Goal: Information Seeking & Learning: Learn about a topic

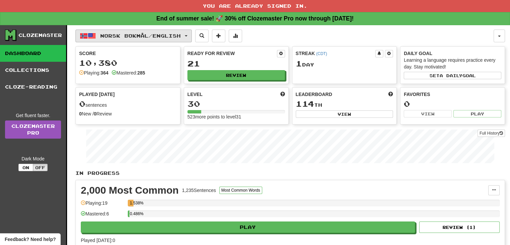
click at [192, 35] on button "Norsk bokmål / English" at bounding box center [133, 35] width 116 height 13
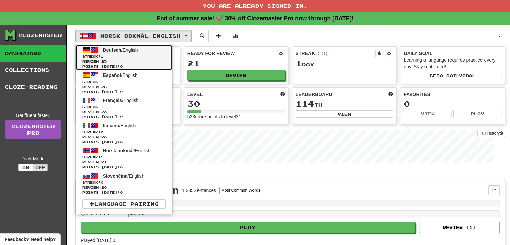
click at [121, 62] on span "Review: 25" at bounding box center [123, 61] width 83 height 5
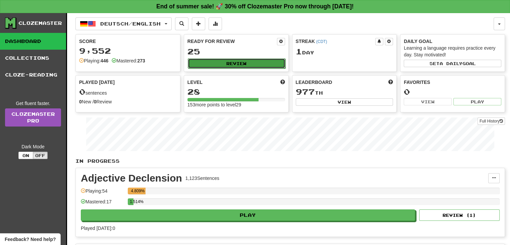
click at [233, 61] on button "Review" at bounding box center [236, 63] width 97 height 10
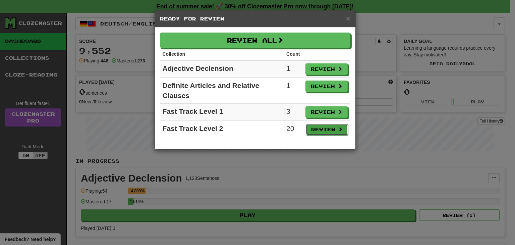
click at [315, 130] on button "Review" at bounding box center [327, 129] width 42 height 11
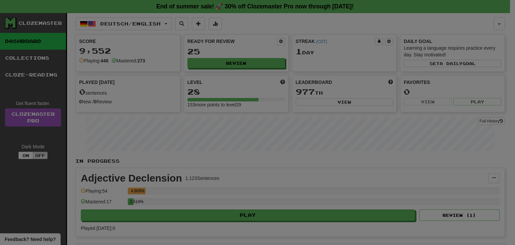
select select "**"
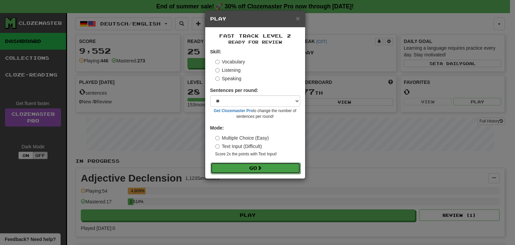
click at [266, 169] on button "Go" at bounding box center [255, 167] width 90 height 11
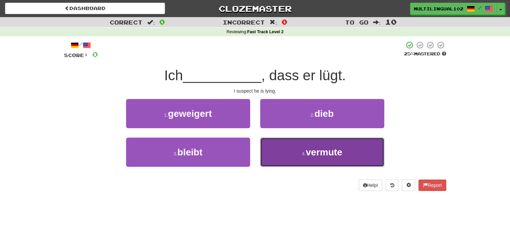
click at [289, 155] on button "4 . vermute" at bounding box center [322, 151] width 124 height 29
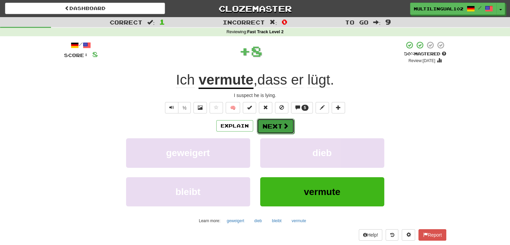
click at [272, 124] on button "Next" at bounding box center [276, 125] width 38 height 15
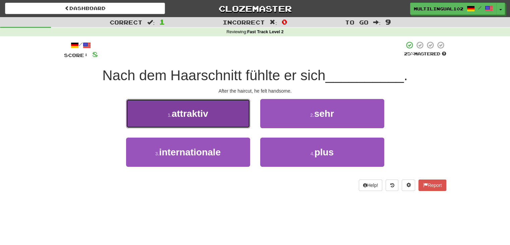
click at [216, 120] on button "1 . attraktiv" at bounding box center [188, 113] width 124 height 29
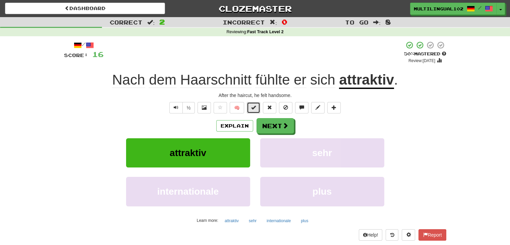
click at [251, 107] on span at bounding box center [253, 107] width 5 height 5
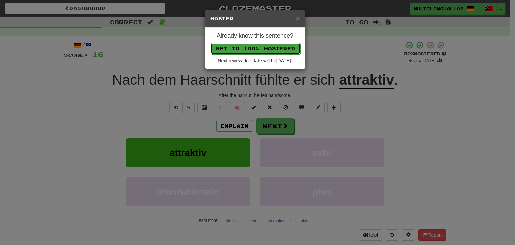
click at [260, 45] on button "Set to 100% Mastered" at bounding box center [255, 48] width 90 height 11
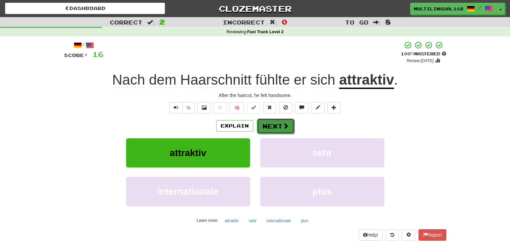
click at [267, 127] on button "Next" at bounding box center [276, 125] width 38 height 15
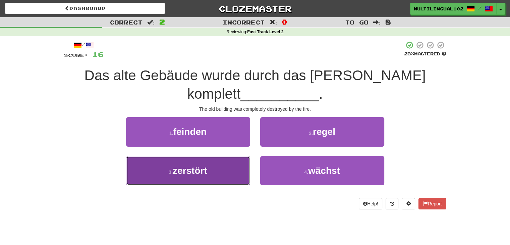
click at [234, 171] on button "3 . zerstört" at bounding box center [188, 170] width 124 height 29
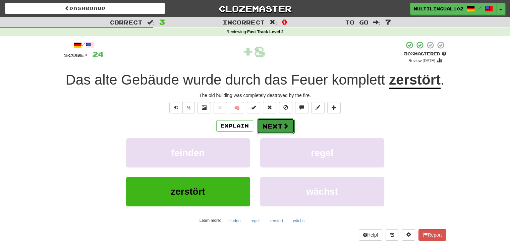
click at [281, 124] on button "Next" at bounding box center [276, 125] width 38 height 15
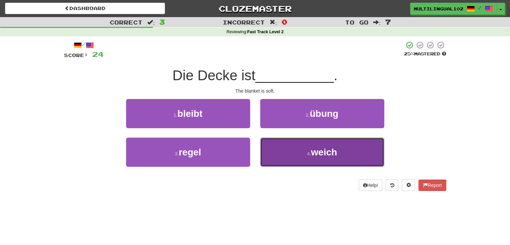
click at [291, 152] on button "4 . weich" at bounding box center [322, 151] width 124 height 29
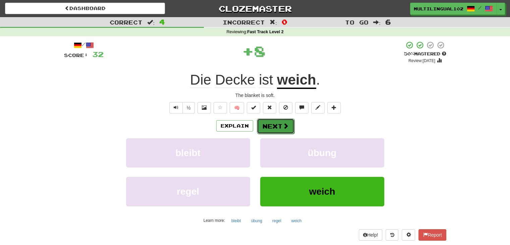
click at [280, 124] on button "Next" at bounding box center [276, 125] width 38 height 15
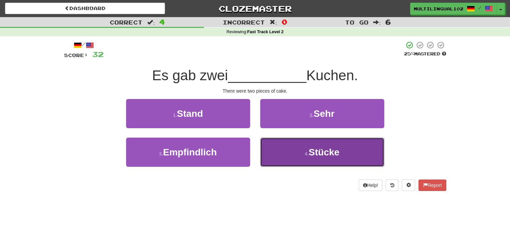
click at [277, 151] on button "4 . Stücke" at bounding box center [322, 151] width 124 height 29
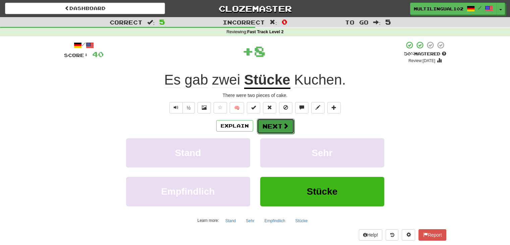
click at [269, 124] on button "Next" at bounding box center [276, 125] width 38 height 15
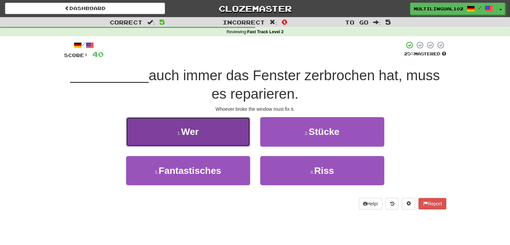
click at [243, 137] on button "1 . Wer" at bounding box center [188, 131] width 124 height 29
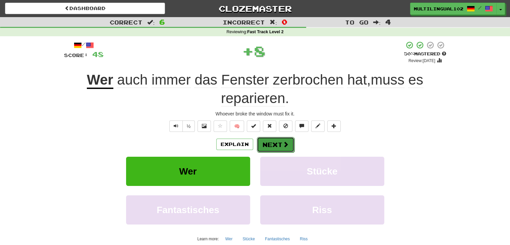
click at [285, 141] on span at bounding box center [285, 144] width 6 height 6
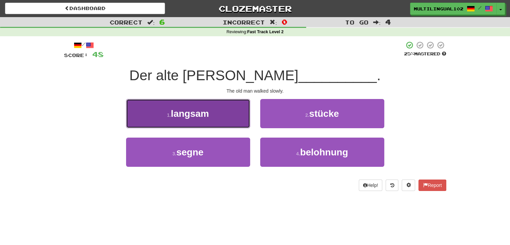
click at [229, 112] on button "1 . langsam" at bounding box center [188, 113] width 124 height 29
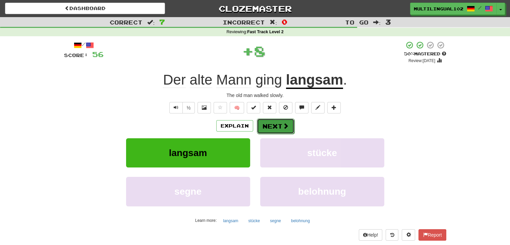
click at [276, 121] on button "Next" at bounding box center [276, 125] width 38 height 15
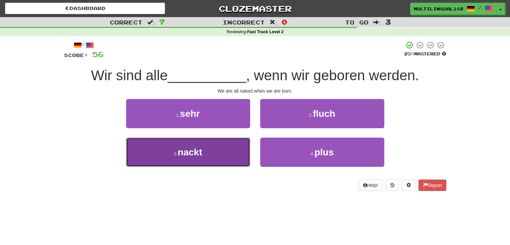
click at [235, 148] on button "3 . nackt" at bounding box center [188, 151] width 124 height 29
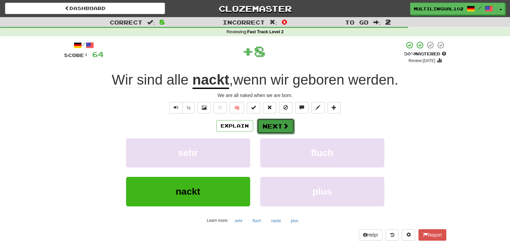
click at [276, 126] on button "Next" at bounding box center [276, 125] width 38 height 15
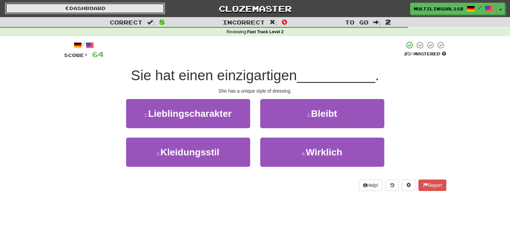
click at [131, 7] on link "Dashboard" at bounding box center [85, 8] width 160 height 11
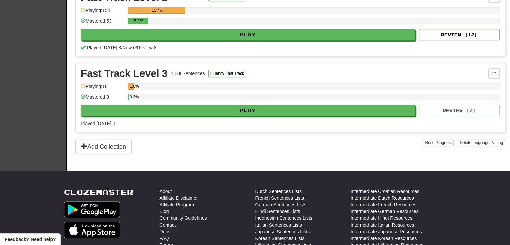
scroll to position [408, 0]
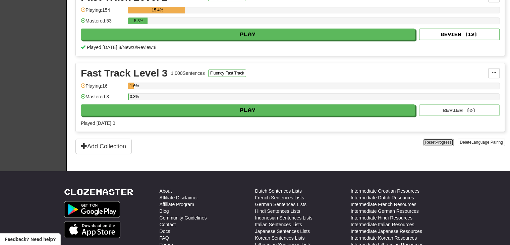
click at [437, 140] on span "Progress" at bounding box center [443, 142] width 16 height 5
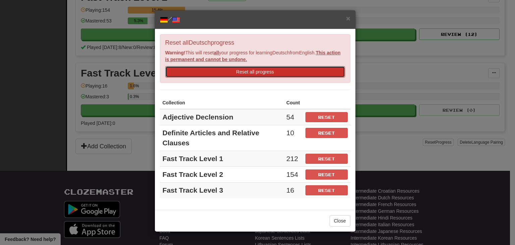
click at [284, 71] on button "Reset all progress" at bounding box center [255, 71] width 180 height 11
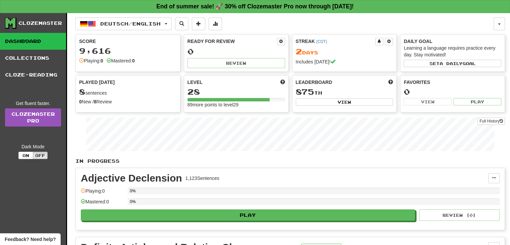
click at [178, 24] on div "Deutsch / English Deutsch / English Streak: 2 Review: 0 Points [DATE]: 64 Españ…" at bounding box center [284, 23] width 418 height 13
click at [172, 23] on button "Deutsch / English" at bounding box center [123, 23] width 96 height 13
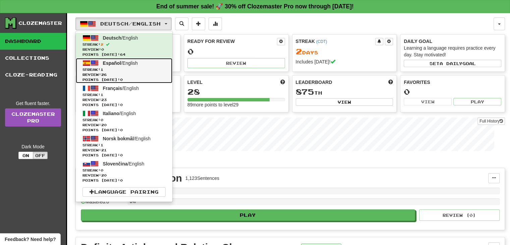
click at [137, 72] on span "Review: 26" at bounding box center [123, 74] width 83 height 5
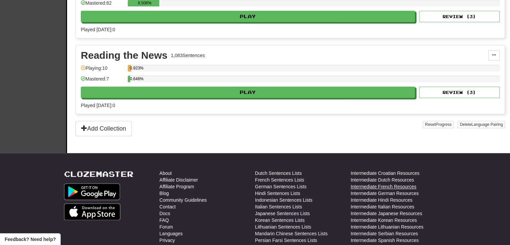
scroll to position [647, 0]
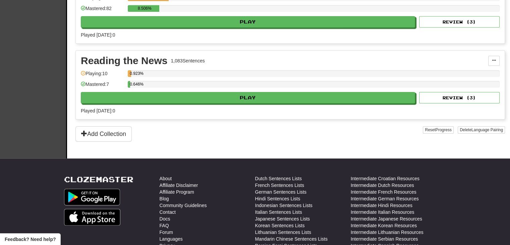
click at [437, 130] on div "Reset Progress Delete Language Pairing" at bounding box center [463, 133] width 82 height 15
click at [435, 127] on span "Progress" at bounding box center [443, 129] width 16 height 5
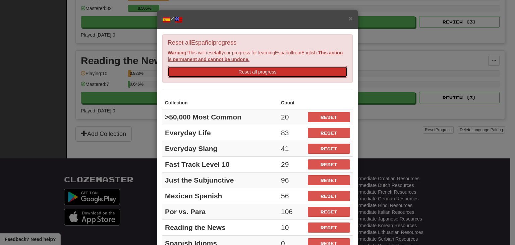
click at [283, 69] on button "Reset all progress" at bounding box center [257, 71] width 180 height 11
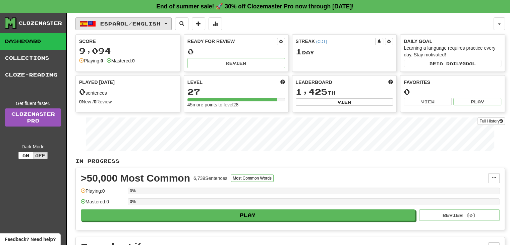
click at [172, 23] on button "Español / English" at bounding box center [123, 23] width 96 height 13
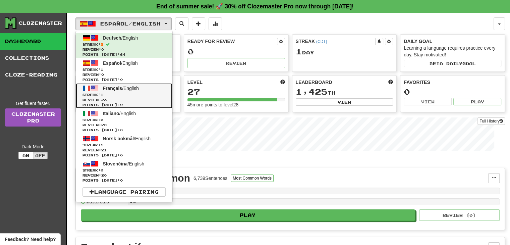
click at [139, 100] on span "Review: 23" at bounding box center [123, 99] width 83 height 5
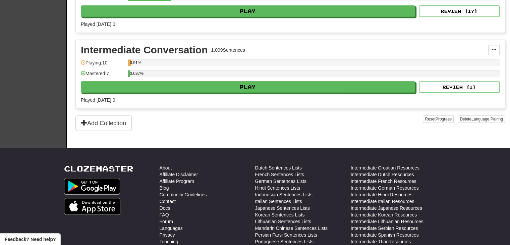
scroll to position [425, 0]
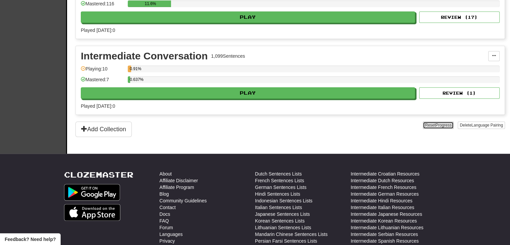
click at [435, 123] on span "Progress" at bounding box center [443, 125] width 16 height 5
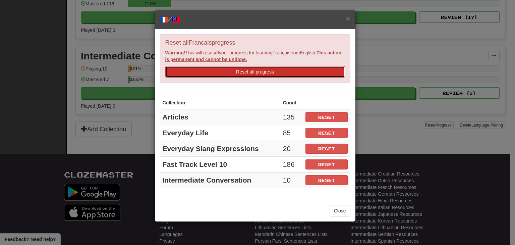
click at [290, 72] on button "Reset all progress" at bounding box center [255, 71] width 180 height 11
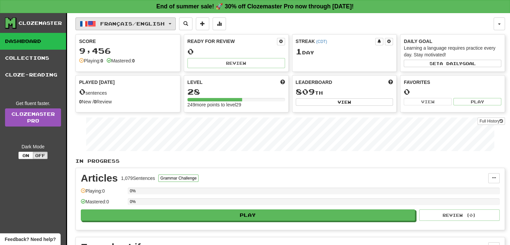
click at [171, 23] on span "button" at bounding box center [170, 23] width 3 height 1
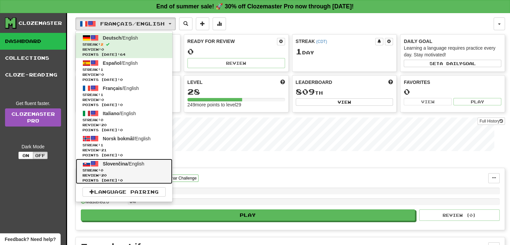
click at [129, 159] on link "Slovenčina / English Streak: 0 Review: 20 Points [DATE]: 0" at bounding box center [124, 170] width 96 height 25
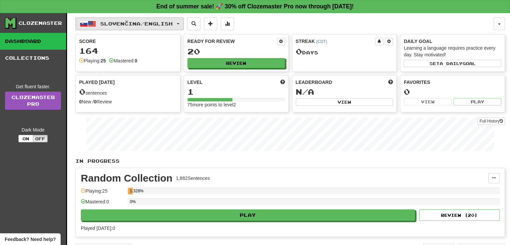
click at [173, 24] on span "Slovenčina / English" at bounding box center [136, 24] width 72 height 6
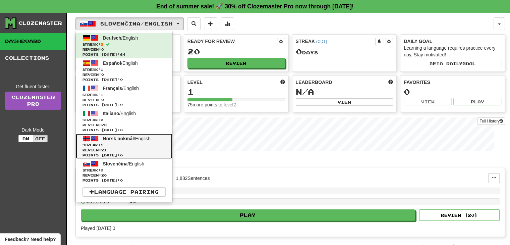
click at [122, 150] on span "Review: 21" at bounding box center [123, 149] width 83 height 5
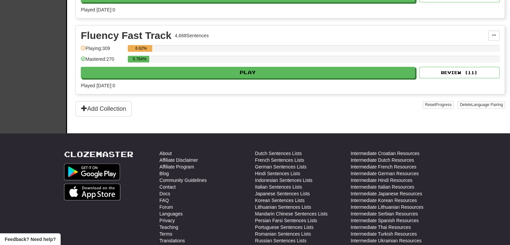
scroll to position [292, 0]
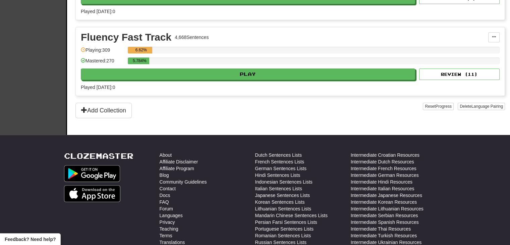
click at [430, 108] on div "Reset Progress Delete Language Pairing" at bounding box center [463, 110] width 82 height 15
click at [430, 104] on button "Reset Progress" at bounding box center [437, 106] width 30 height 7
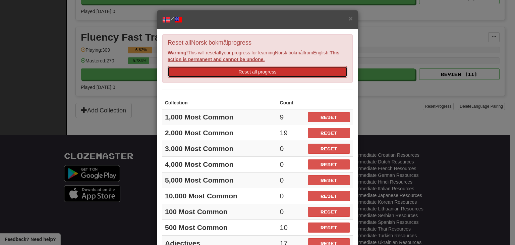
click at [282, 72] on button "Reset all progress" at bounding box center [257, 71] width 180 height 11
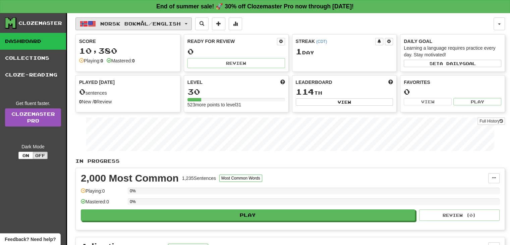
click at [187, 24] on span "button" at bounding box center [186, 23] width 3 height 1
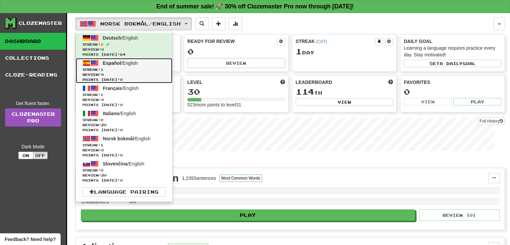
click at [127, 70] on span "Streak: 1" at bounding box center [123, 69] width 83 height 5
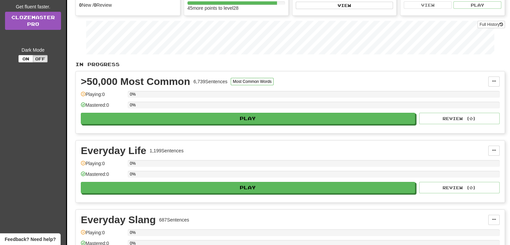
scroll to position [97, 0]
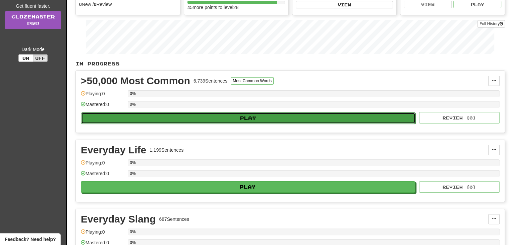
click at [257, 116] on button "Play" at bounding box center [248, 117] width 334 height 11
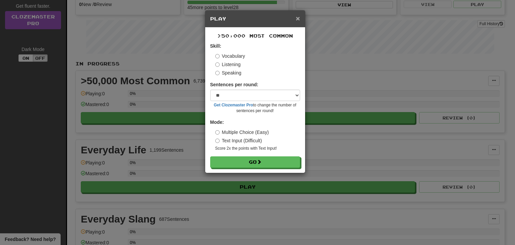
click at [299, 17] on span "×" at bounding box center [297, 18] width 4 height 8
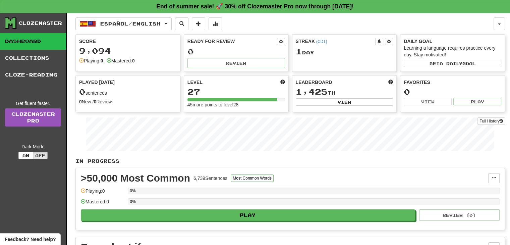
scroll to position [9, 0]
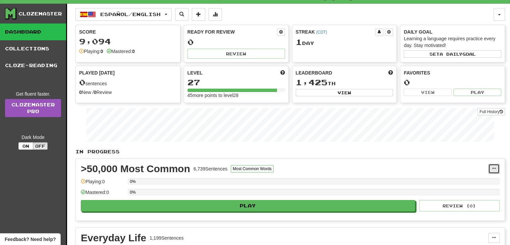
click at [492, 167] on span at bounding box center [493, 168] width 4 height 4
click at [467, 195] on span "Unpin from Dashboard" at bounding box center [468, 195] width 47 height 5
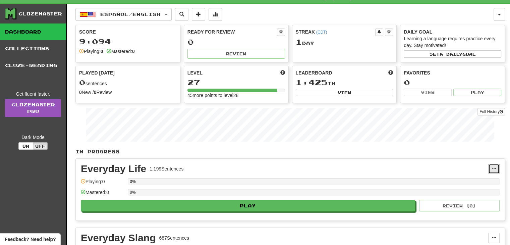
click at [495, 169] on span at bounding box center [493, 168] width 4 height 4
click at [468, 196] on span "Unpin from Dashboard" at bounding box center [468, 195] width 47 height 5
click at [493, 167] on span at bounding box center [493, 168] width 4 height 4
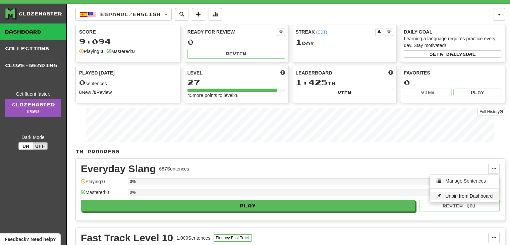
click at [468, 197] on link "Unpin from Dashboard" at bounding box center [463, 195] width 69 height 9
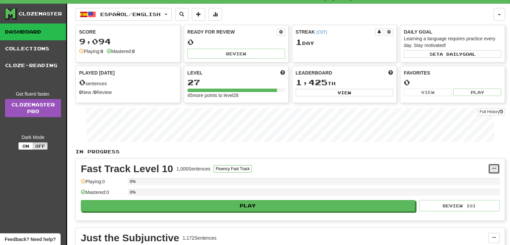
click at [493, 168] on span at bounding box center [493, 168] width 4 height 4
click at [472, 194] on span "Unpin from Dashboard" at bounding box center [468, 195] width 47 height 5
click at [492, 167] on span at bounding box center [493, 168] width 4 height 4
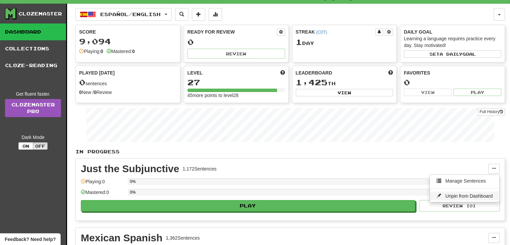
click at [465, 195] on span "Unpin from Dashboard" at bounding box center [468, 195] width 47 height 5
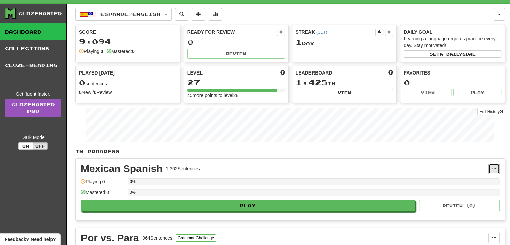
click at [495, 168] on span at bounding box center [493, 168] width 4 height 4
click at [469, 197] on link "Unpin from Dashboard" at bounding box center [463, 195] width 69 height 9
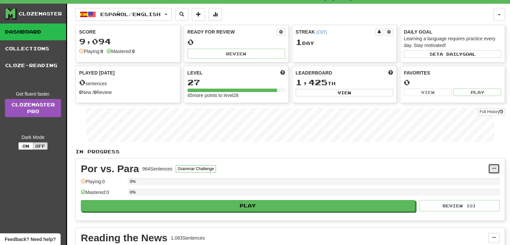
click at [494, 170] on button at bounding box center [493, 168] width 11 height 10
click at [473, 193] on span "Unpin from Dashboard" at bounding box center [468, 195] width 47 height 5
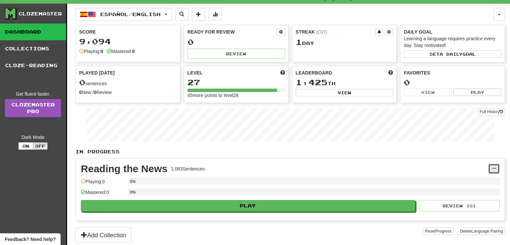
click at [492, 171] on button at bounding box center [493, 168] width 11 height 10
click at [477, 195] on span "Unpin from Dashboard" at bounding box center [468, 195] width 47 height 5
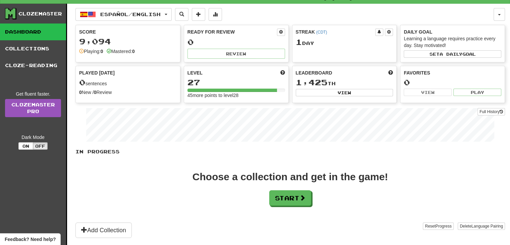
scroll to position [47, 0]
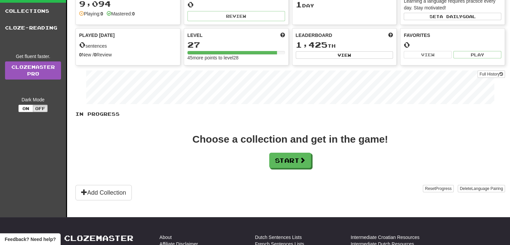
click at [281, 150] on div "Choose a collection and get in the game! Start" at bounding box center [289, 151] width 429 height 34
click at [290, 160] on button "Start" at bounding box center [290, 160] width 42 height 15
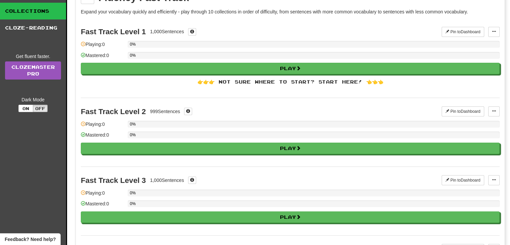
scroll to position [0, 0]
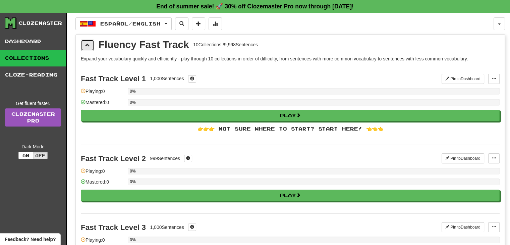
click at [90, 45] on button at bounding box center [87, 45] width 13 height 11
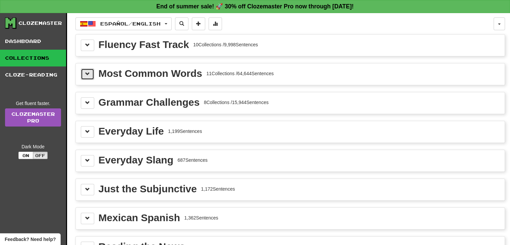
click at [89, 73] on span at bounding box center [87, 73] width 5 height 5
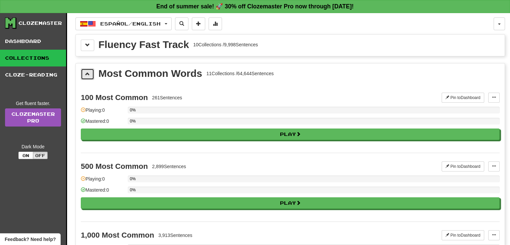
click at [89, 73] on span at bounding box center [87, 73] width 5 height 5
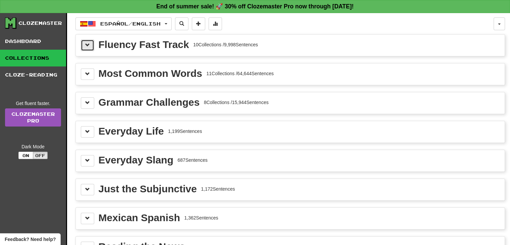
click at [90, 41] on button at bounding box center [87, 45] width 13 height 11
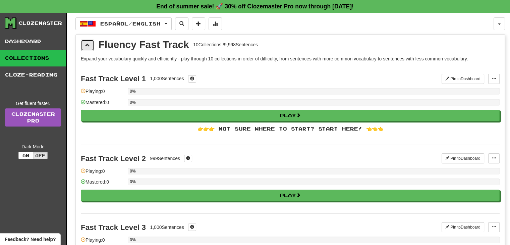
click at [89, 47] on button at bounding box center [87, 45] width 13 height 11
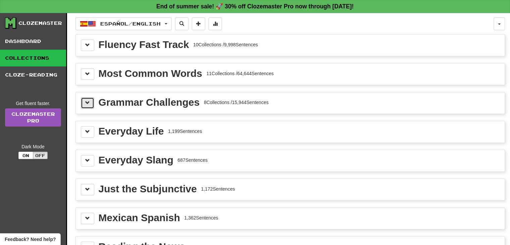
click at [86, 100] on span at bounding box center [87, 102] width 5 height 5
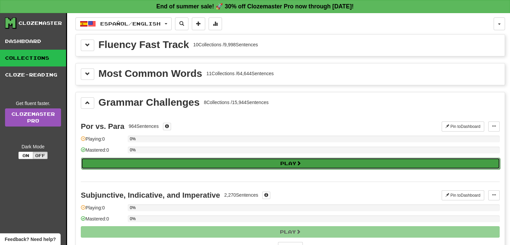
click at [218, 164] on button "Play" at bounding box center [290, 162] width 418 height 11
select select "**"
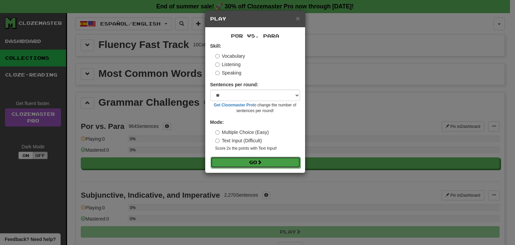
click at [251, 159] on button "Go" at bounding box center [255, 161] width 90 height 11
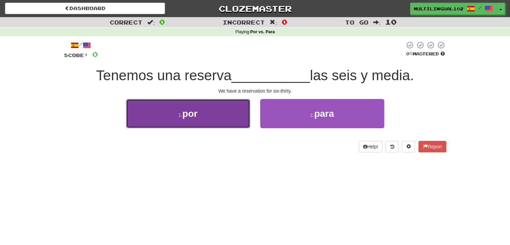
click at [225, 110] on button "1 . por" at bounding box center [188, 113] width 124 height 29
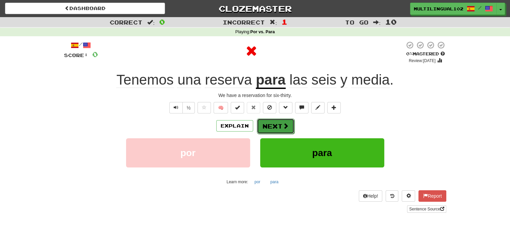
click at [282, 125] on span at bounding box center [285, 126] width 6 height 6
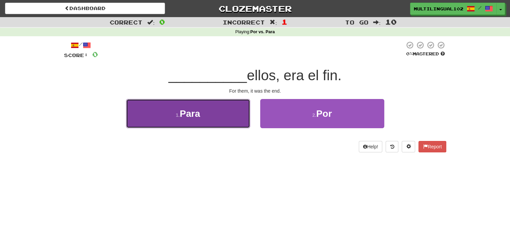
click at [226, 114] on button "1 . Para" at bounding box center [188, 113] width 124 height 29
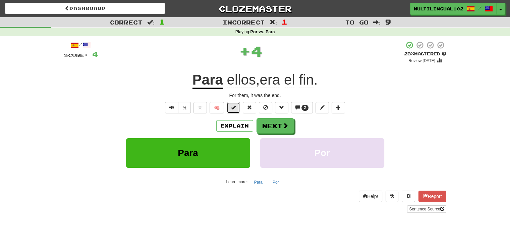
click at [230, 109] on button at bounding box center [232, 107] width 13 height 11
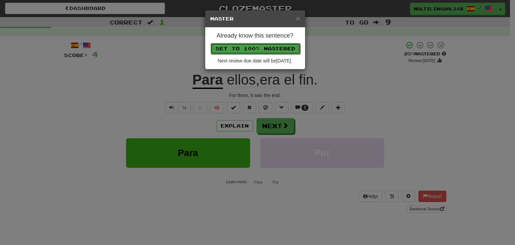
click at [251, 45] on button "Set to 100% Mastered" at bounding box center [255, 48] width 90 height 11
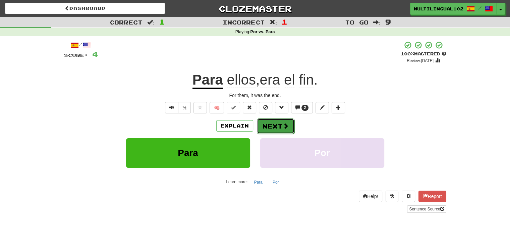
click at [275, 128] on button "Next" at bounding box center [276, 125] width 38 height 15
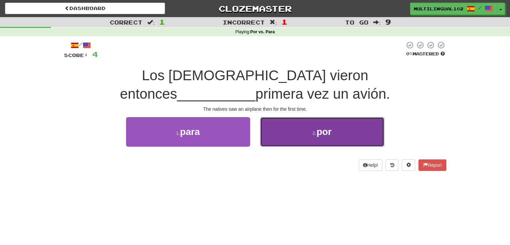
click at [304, 140] on button "2 . por" at bounding box center [322, 131] width 124 height 29
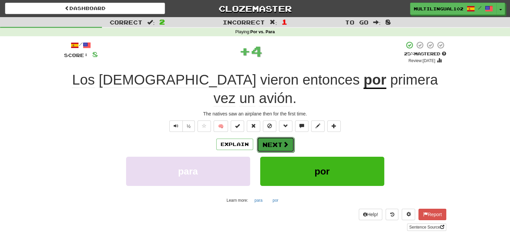
click at [282, 141] on span at bounding box center [285, 144] width 6 height 6
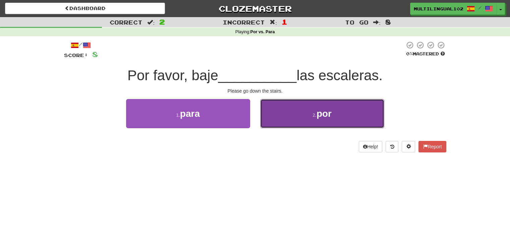
click at [293, 121] on button "2 . por" at bounding box center [322, 113] width 124 height 29
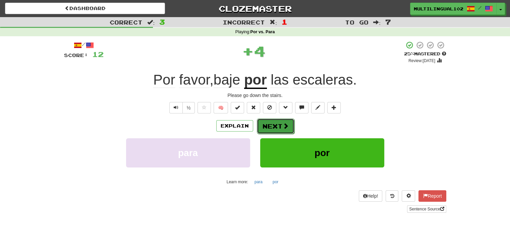
click at [279, 122] on button "Next" at bounding box center [276, 125] width 38 height 15
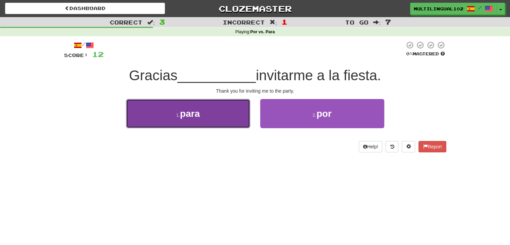
click at [237, 109] on button "1 . para" at bounding box center [188, 113] width 124 height 29
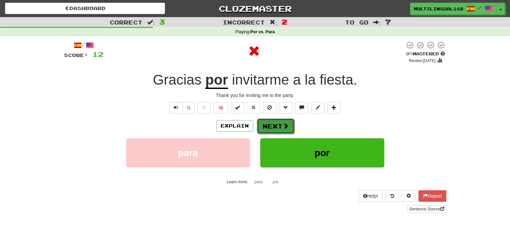
click at [269, 127] on button "Next" at bounding box center [276, 125] width 38 height 15
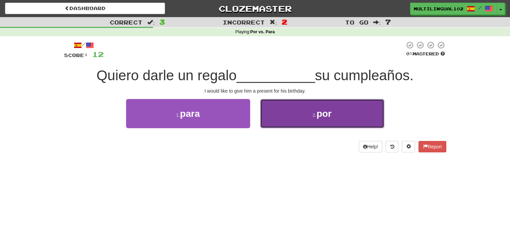
click at [297, 114] on button "2 . por" at bounding box center [322, 113] width 124 height 29
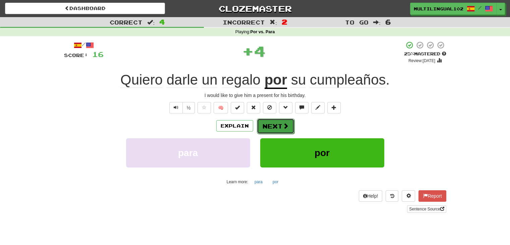
click at [283, 125] on span at bounding box center [285, 126] width 6 height 6
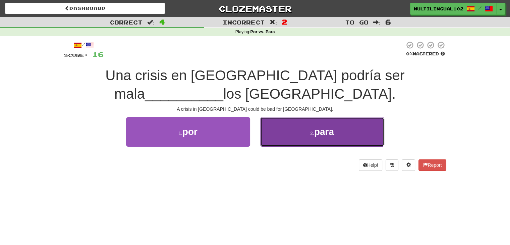
click at [270, 134] on button "2 . para" at bounding box center [322, 131] width 124 height 29
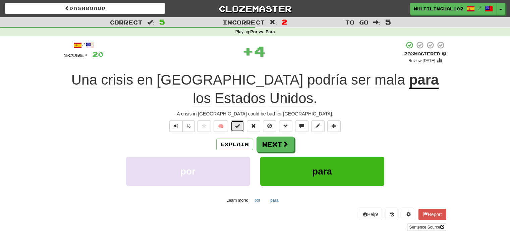
click at [236, 126] on span at bounding box center [237, 125] width 5 height 5
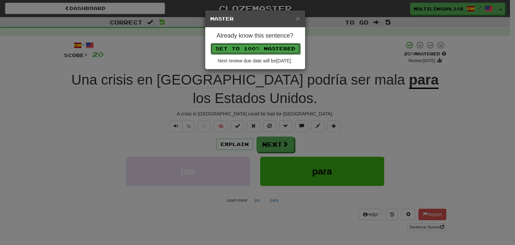
click at [264, 51] on button "Set to 100% Mastered" at bounding box center [255, 48] width 90 height 11
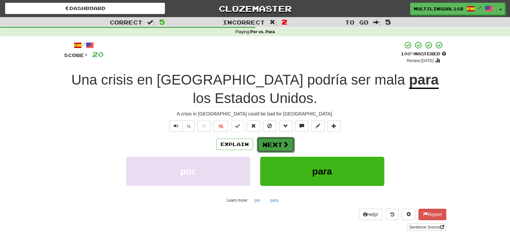
click at [275, 144] on button "Next" at bounding box center [276, 144] width 38 height 15
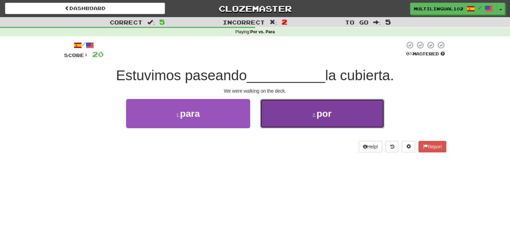
click at [285, 120] on button "2 . por" at bounding box center [322, 113] width 124 height 29
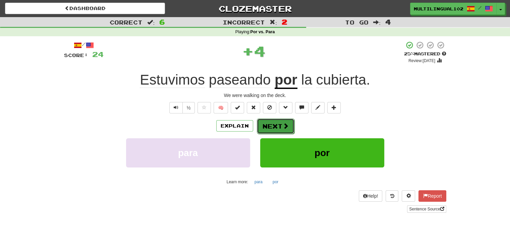
click at [277, 126] on button "Next" at bounding box center [276, 125] width 38 height 15
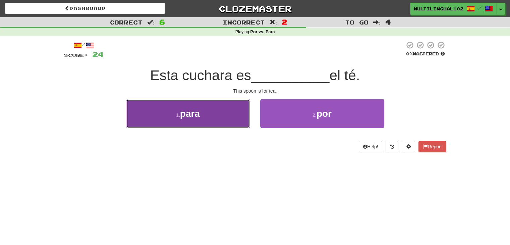
click at [219, 122] on button "1 . para" at bounding box center [188, 113] width 124 height 29
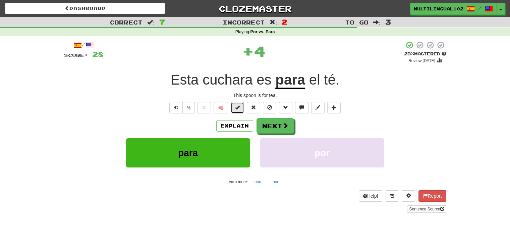
click at [237, 107] on span at bounding box center [237, 107] width 5 height 5
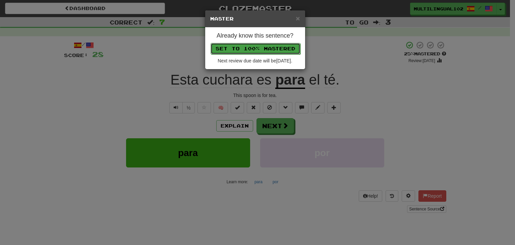
click at [249, 47] on button "Set to 100% Mastered" at bounding box center [255, 48] width 90 height 11
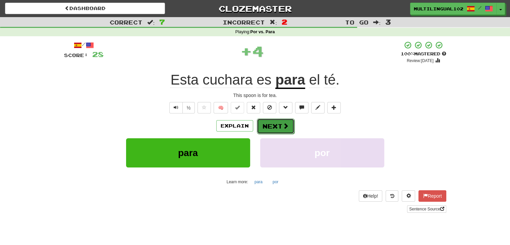
click at [269, 123] on button "Next" at bounding box center [276, 125] width 38 height 15
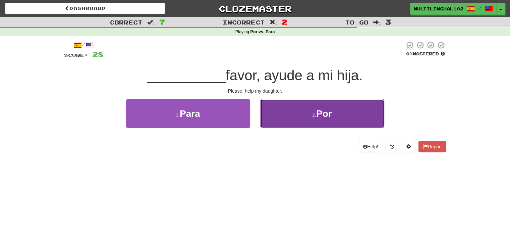
click at [293, 113] on button "2 . Por" at bounding box center [322, 113] width 124 height 29
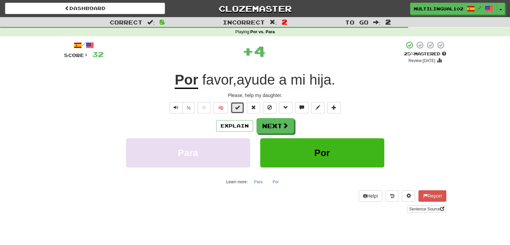
click at [234, 108] on button at bounding box center [236, 107] width 13 height 11
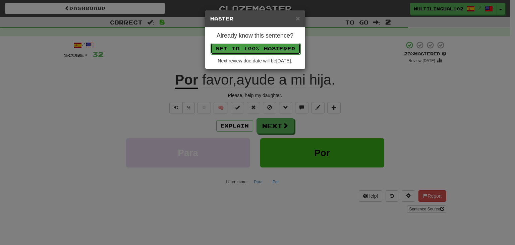
click at [265, 45] on button "Set to 100% Mastered" at bounding box center [255, 48] width 90 height 11
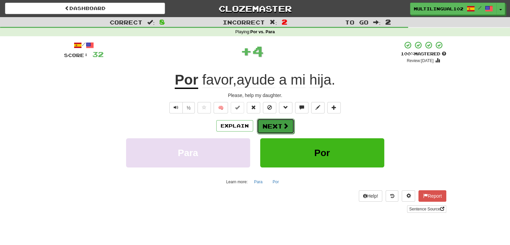
click at [275, 124] on button "Next" at bounding box center [276, 125] width 38 height 15
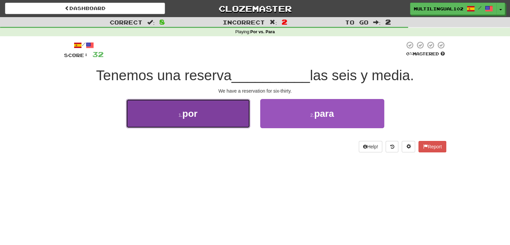
click at [228, 114] on button "1 . por" at bounding box center [188, 113] width 124 height 29
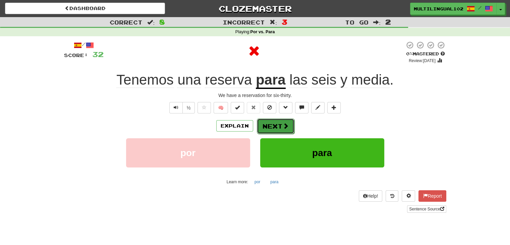
click at [275, 126] on button "Next" at bounding box center [276, 125] width 38 height 15
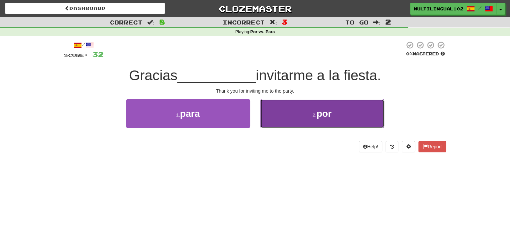
click at [284, 117] on button "2 . por" at bounding box center [322, 113] width 124 height 29
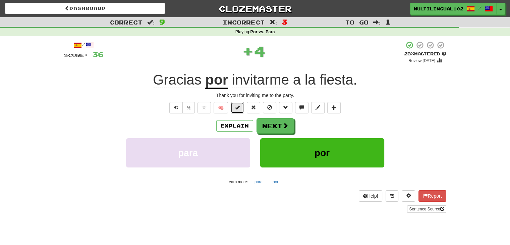
click at [238, 108] on span at bounding box center [237, 107] width 5 height 5
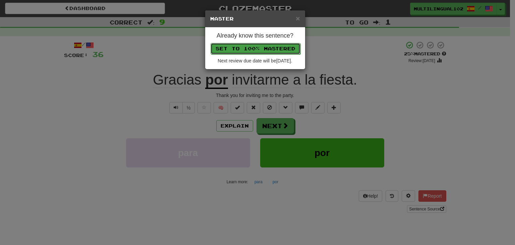
click at [259, 48] on button "Set to 100% Mastered" at bounding box center [255, 48] width 90 height 11
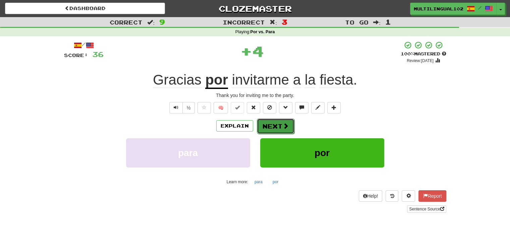
click at [281, 128] on button "Next" at bounding box center [276, 125] width 38 height 15
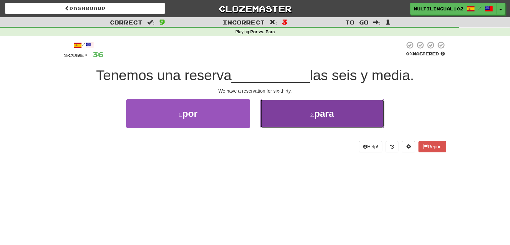
click at [303, 116] on button "2 . para" at bounding box center [322, 113] width 124 height 29
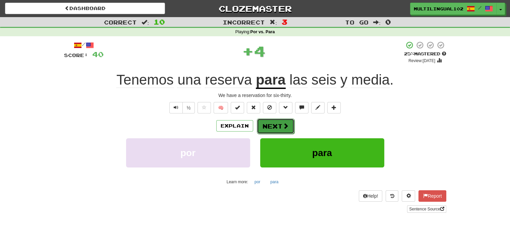
click at [279, 127] on button "Next" at bounding box center [276, 125] width 38 height 15
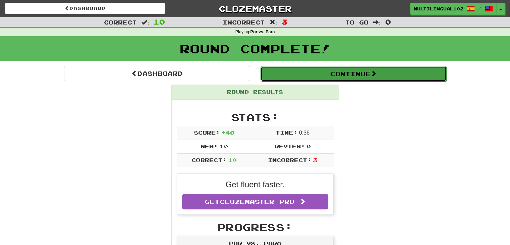
click at [320, 69] on button "Continue" at bounding box center [353, 73] width 186 height 15
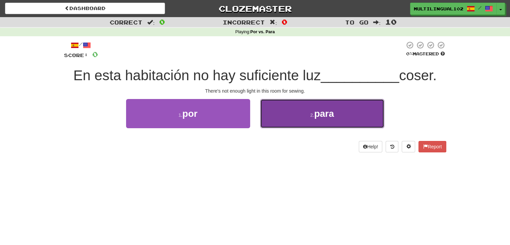
click at [292, 120] on button "2 . para" at bounding box center [322, 113] width 124 height 29
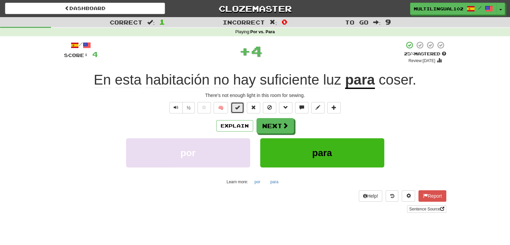
click at [239, 109] on span at bounding box center [237, 107] width 5 height 5
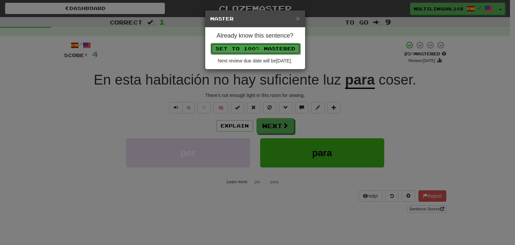
click at [259, 44] on button "Set to 100% Mastered" at bounding box center [255, 48] width 90 height 11
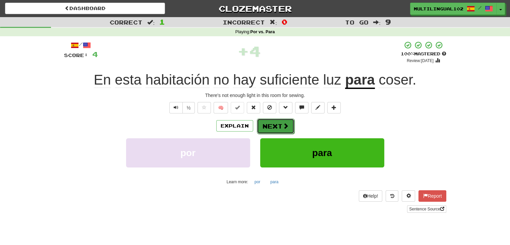
click at [283, 125] on span at bounding box center [285, 126] width 6 height 6
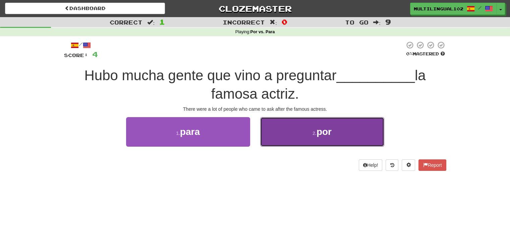
click at [286, 130] on button "2 . por" at bounding box center [322, 131] width 124 height 29
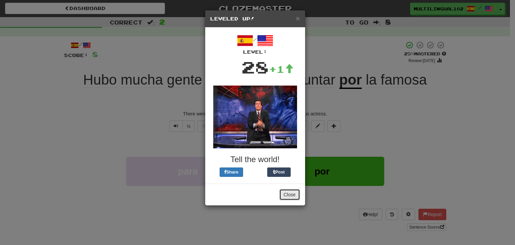
click at [292, 189] on button "Close" at bounding box center [289, 194] width 21 height 11
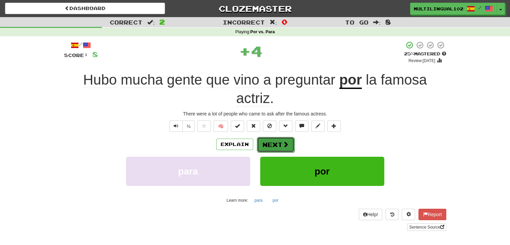
click at [274, 141] on button "Next" at bounding box center [276, 144] width 38 height 15
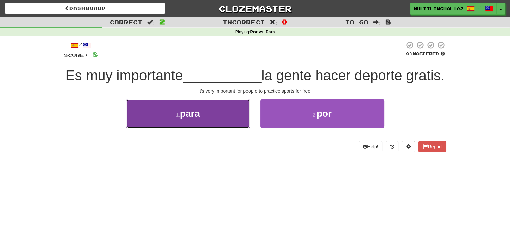
click at [198, 128] on button "1 . para" at bounding box center [188, 113] width 124 height 29
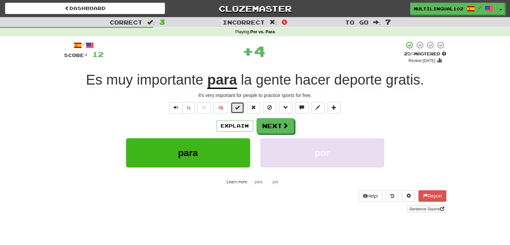
click at [239, 106] on span at bounding box center [237, 107] width 5 height 5
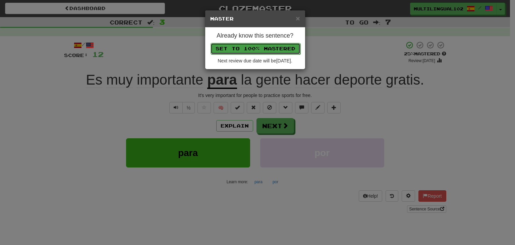
click at [258, 50] on button "Set to 100% Mastered" at bounding box center [255, 48] width 90 height 11
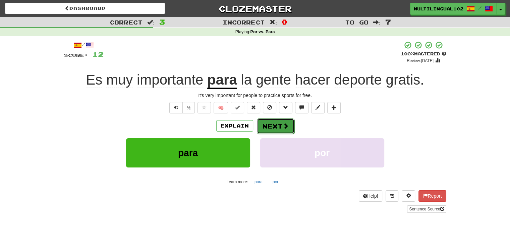
click at [281, 121] on button "Next" at bounding box center [276, 125] width 38 height 15
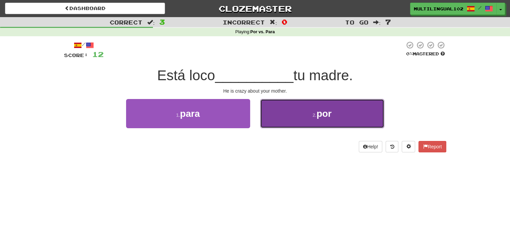
click at [300, 122] on button "2 . por" at bounding box center [322, 113] width 124 height 29
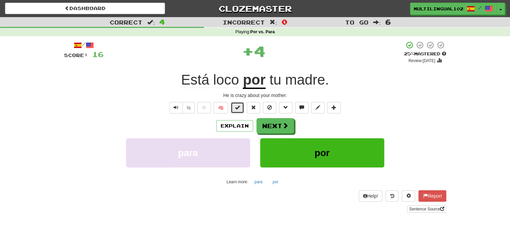
click at [238, 106] on span at bounding box center [237, 107] width 5 height 5
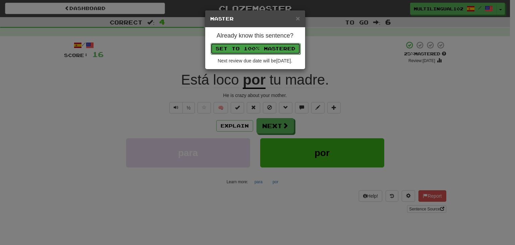
click at [263, 44] on button "Set to 100% Mastered" at bounding box center [255, 48] width 90 height 11
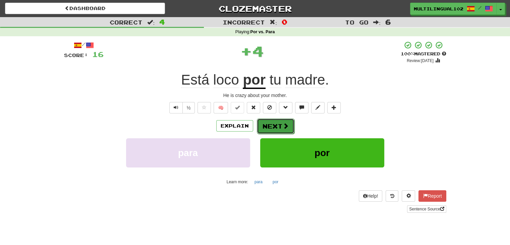
click at [272, 132] on button "Next" at bounding box center [276, 125] width 38 height 15
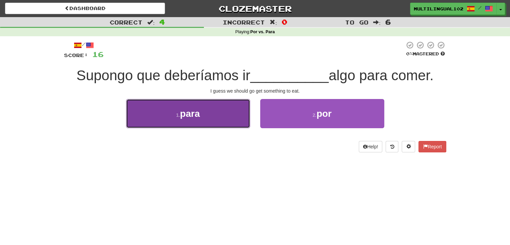
click at [224, 114] on button "1 . para" at bounding box center [188, 113] width 124 height 29
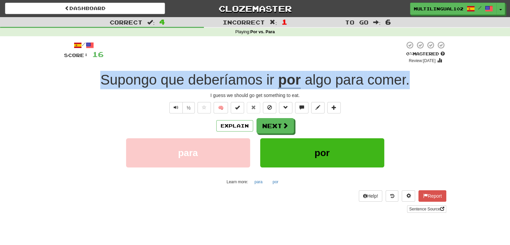
drag, startPoint x: 100, startPoint y: 78, endPoint x: 425, endPoint y: 75, distance: 325.6
click at [425, 75] on div "Supongo que deberíamos ir por algo para comer ." at bounding box center [255, 80] width 382 height 18
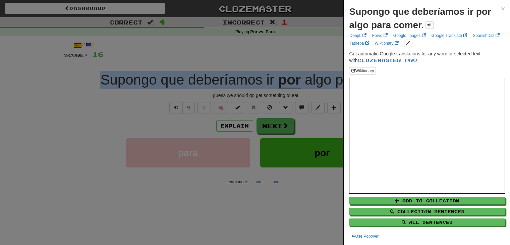
copy div "Supongo que deberíamos ir por algo para comer ."
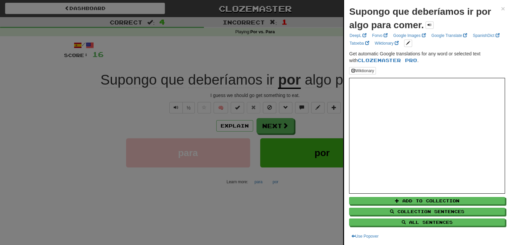
click at [499, 6] on div "Supongo que deberíamos ir por algo para comer. × DeepL Forvo Google Images Goog…" at bounding box center [427, 122] width 166 height 245
click at [500, 7] on span "×" at bounding box center [502, 9] width 4 height 8
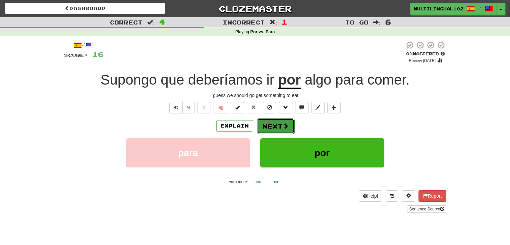
click at [285, 124] on span at bounding box center [285, 126] width 6 height 6
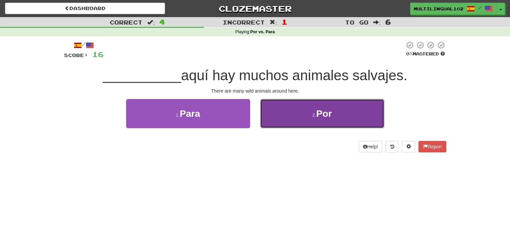
click at [287, 115] on button "2 . Por" at bounding box center [322, 113] width 124 height 29
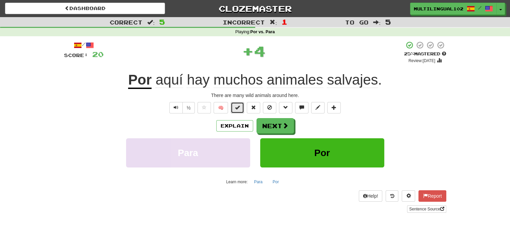
click at [235, 112] on button at bounding box center [236, 107] width 13 height 11
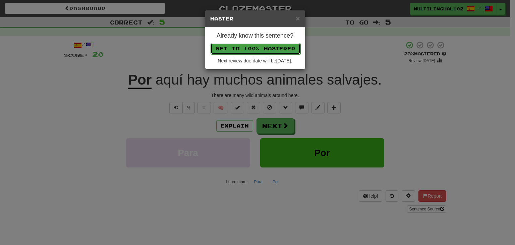
click at [268, 47] on button "Set to 100% Mastered" at bounding box center [255, 48] width 90 height 11
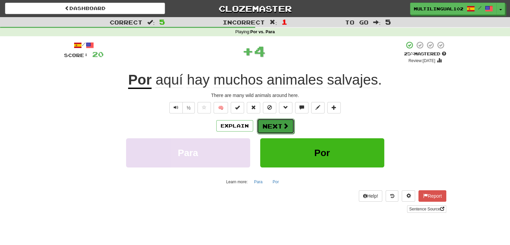
click at [271, 124] on button "Next" at bounding box center [276, 125] width 38 height 15
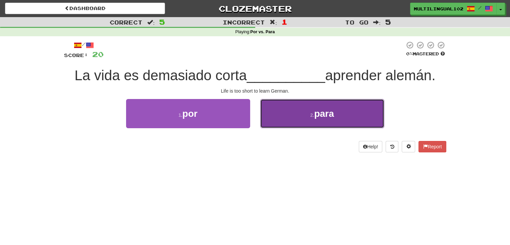
click at [293, 118] on button "2 . para" at bounding box center [322, 113] width 124 height 29
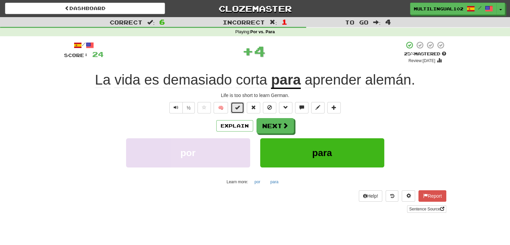
click at [238, 108] on span at bounding box center [237, 107] width 5 height 5
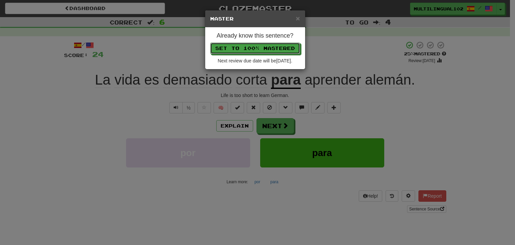
click at [252, 43] on p "Set to 100% Mastered" at bounding box center [255, 48] width 90 height 11
click at [252, 45] on button "Set to 100% Mastered" at bounding box center [255, 48] width 90 height 11
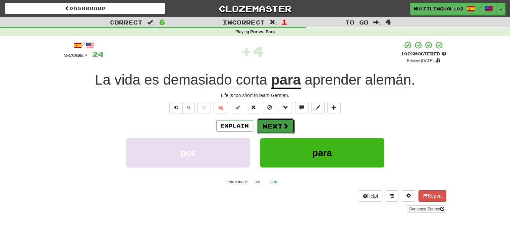
click at [277, 123] on button "Next" at bounding box center [276, 125] width 38 height 15
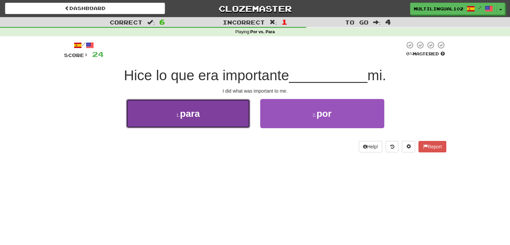
click at [216, 114] on button "1 . para" at bounding box center [188, 113] width 124 height 29
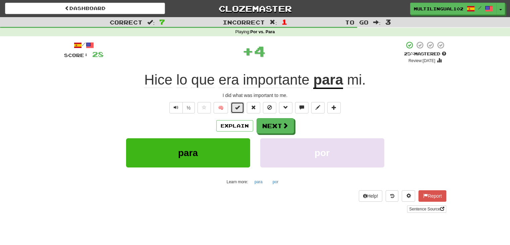
click at [236, 107] on span at bounding box center [237, 107] width 5 height 5
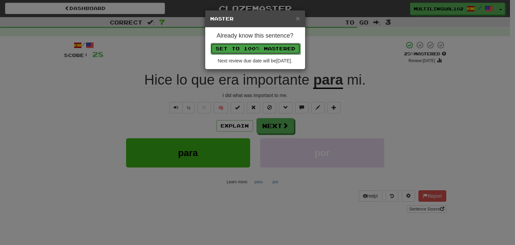
click at [260, 47] on button "Set to 100% Mastered" at bounding box center [255, 48] width 90 height 11
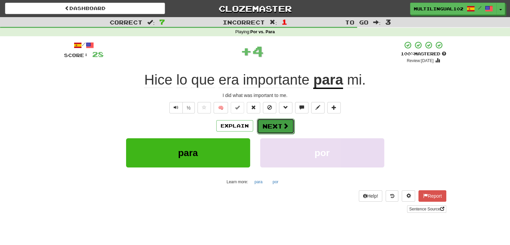
click at [278, 130] on button "Next" at bounding box center [276, 125] width 38 height 15
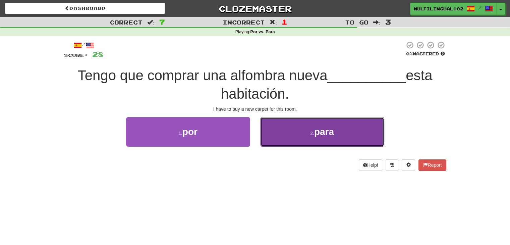
click at [288, 133] on button "2 . para" at bounding box center [322, 131] width 124 height 29
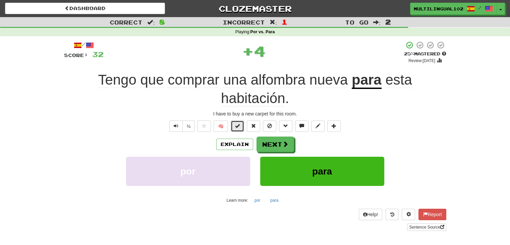
click at [238, 125] on span at bounding box center [237, 125] width 5 height 5
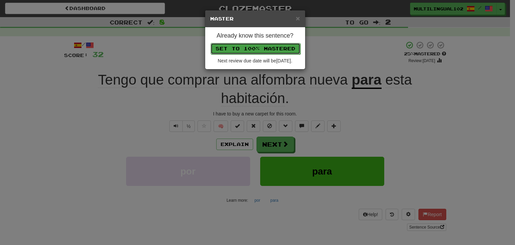
click at [255, 43] on button "Set to 100% Mastered" at bounding box center [255, 48] width 90 height 11
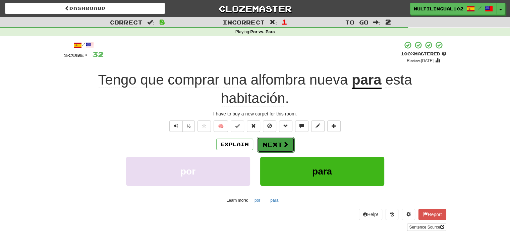
click at [269, 147] on button "Next" at bounding box center [276, 144] width 38 height 15
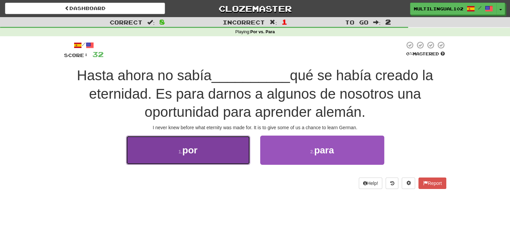
click at [233, 149] on button "1 . por" at bounding box center [188, 149] width 124 height 29
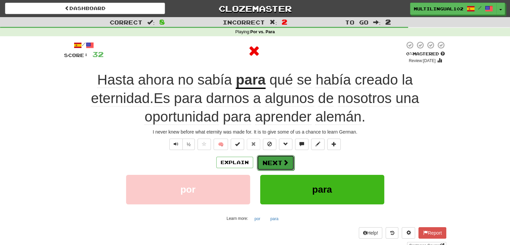
click at [278, 162] on button "Next" at bounding box center [276, 162] width 38 height 15
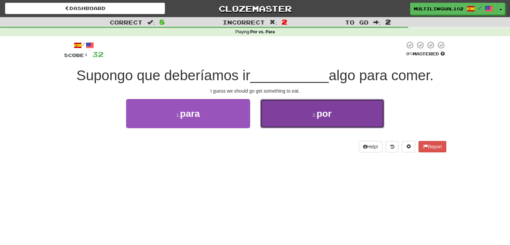
click at [288, 117] on button "2 . por" at bounding box center [322, 113] width 124 height 29
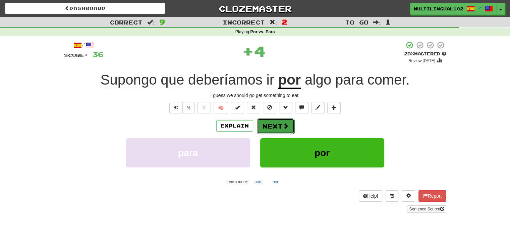
click at [271, 123] on button "Next" at bounding box center [276, 125] width 38 height 15
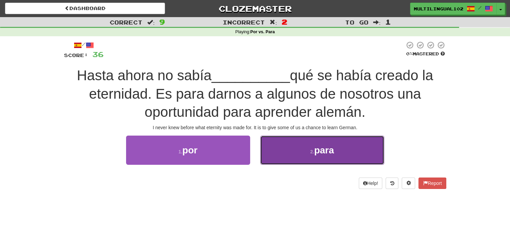
click at [296, 147] on button "2 . para" at bounding box center [322, 149] width 124 height 29
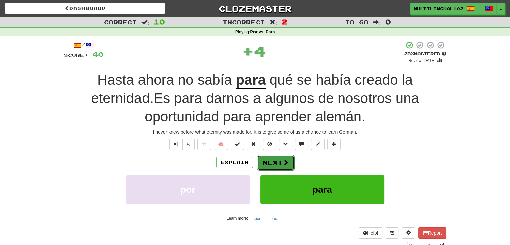
click at [277, 156] on button "Next" at bounding box center [276, 162] width 38 height 15
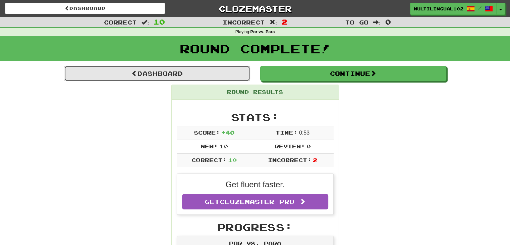
click at [193, 69] on link "Dashboard" at bounding box center [157, 73] width 186 height 15
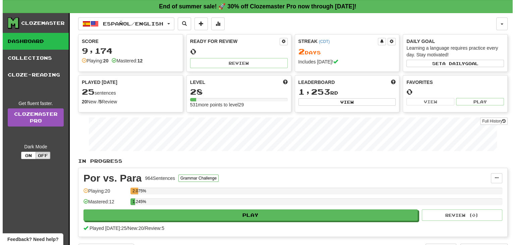
scroll to position [61, 0]
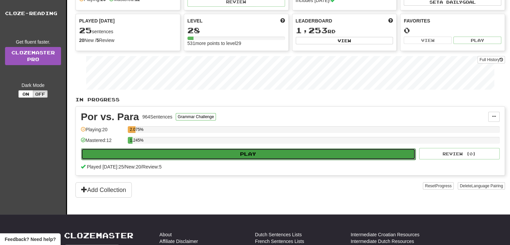
click at [270, 153] on button "Play" at bounding box center [248, 153] width 334 height 11
select select "**"
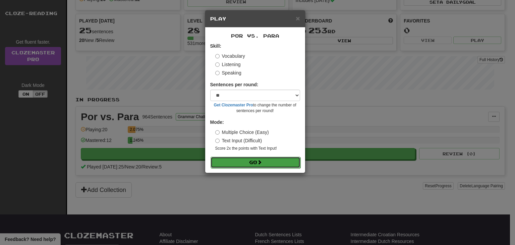
click at [241, 157] on button "Go" at bounding box center [255, 161] width 90 height 11
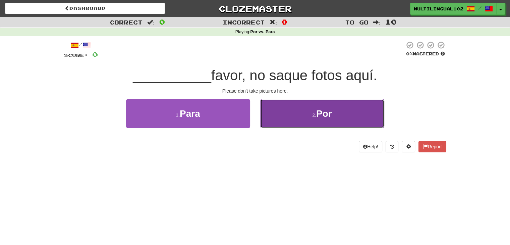
click at [298, 111] on button "2 . Por" at bounding box center [322, 113] width 124 height 29
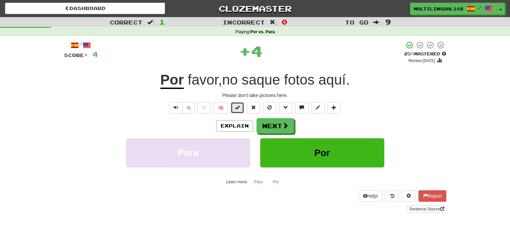
click at [236, 110] on button at bounding box center [236, 107] width 13 height 11
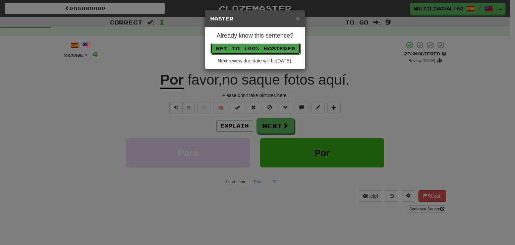
click at [248, 46] on button "Set to 100% Mastered" at bounding box center [255, 48] width 90 height 11
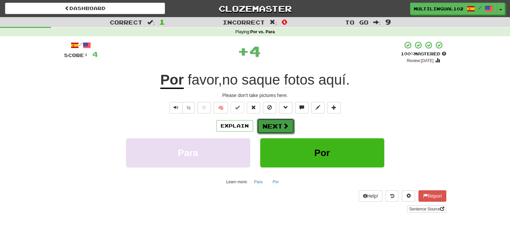
click at [272, 124] on button "Next" at bounding box center [276, 125] width 38 height 15
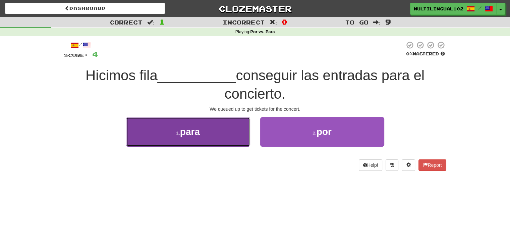
click at [231, 132] on button "1 . para" at bounding box center [188, 131] width 124 height 29
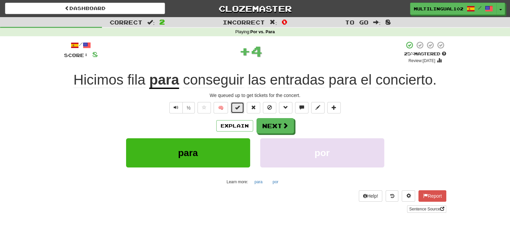
click at [234, 107] on button at bounding box center [236, 107] width 13 height 11
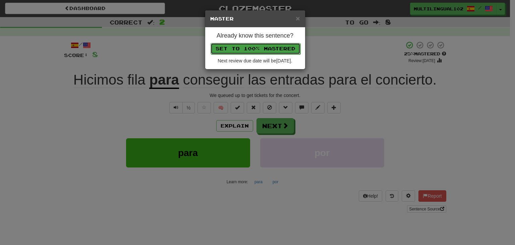
click at [248, 45] on button "Set to 100% Mastered" at bounding box center [255, 48] width 90 height 11
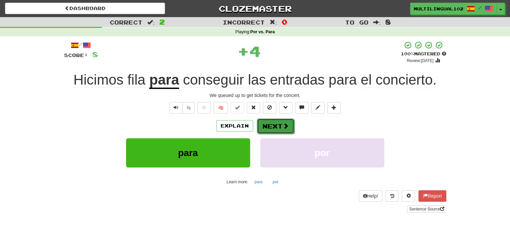
click at [281, 122] on button "Next" at bounding box center [276, 125] width 38 height 15
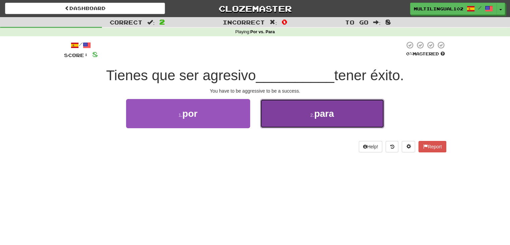
click at [284, 117] on button "2 . para" at bounding box center [322, 113] width 124 height 29
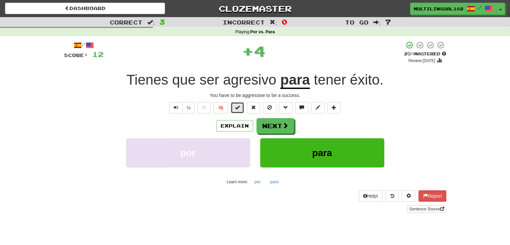
click at [234, 107] on button at bounding box center [236, 107] width 13 height 11
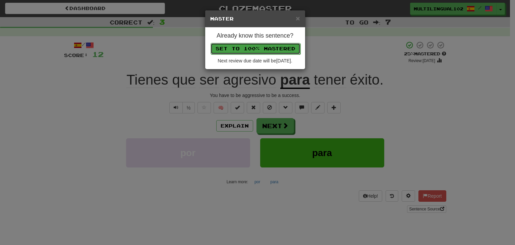
click at [257, 47] on button "Set to 100% Mastered" at bounding box center [255, 48] width 90 height 11
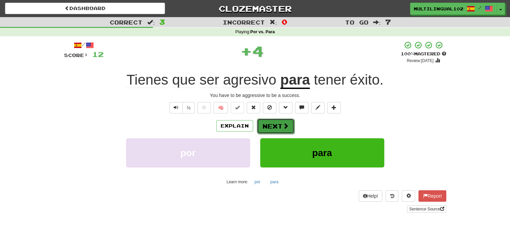
click at [276, 121] on button "Next" at bounding box center [276, 125] width 38 height 15
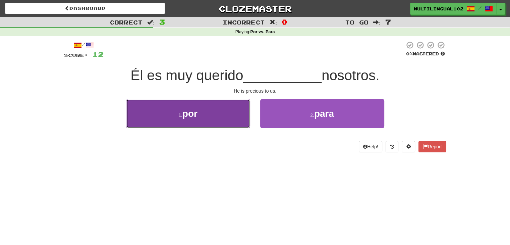
click at [236, 121] on button "1 . por" at bounding box center [188, 113] width 124 height 29
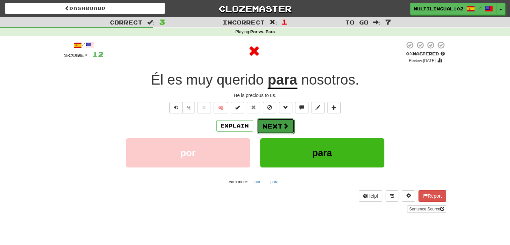
click at [277, 121] on button "Next" at bounding box center [276, 125] width 38 height 15
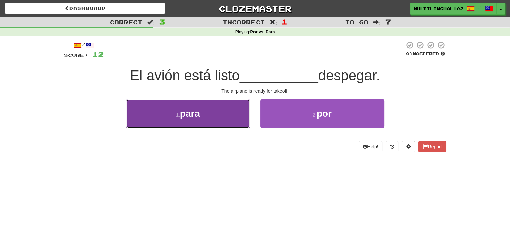
click at [220, 121] on button "1 . para" at bounding box center [188, 113] width 124 height 29
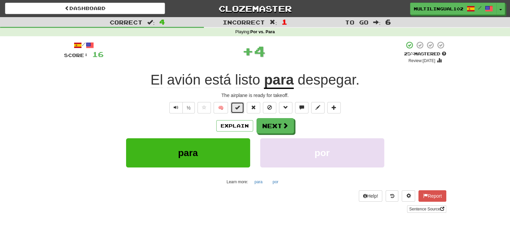
click at [233, 109] on button at bounding box center [236, 107] width 13 height 11
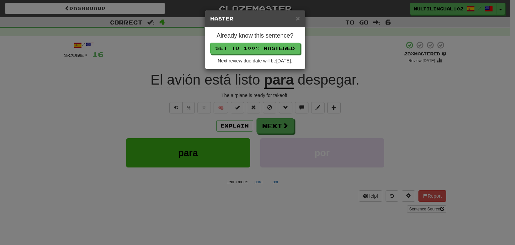
click at [317, 120] on div "× Master Already know this sentence? Set to 100% Mastered Next review due date …" at bounding box center [257, 122] width 515 height 245
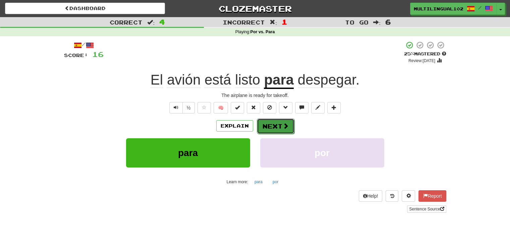
click at [282, 125] on span at bounding box center [285, 126] width 6 height 6
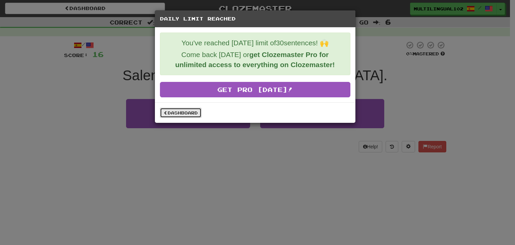
click at [189, 112] on link "Dashboard" at bounding box center [181, 113] width 42 height 10
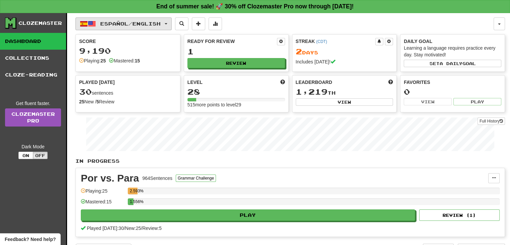
click at [171, 25] on button "Español / English" at bounding box center [123, 23] width 96 height 13
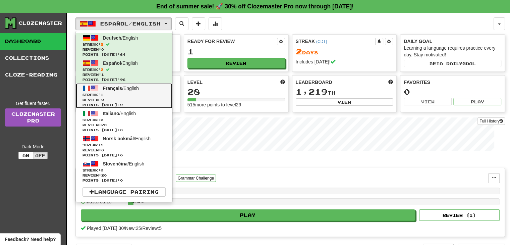
click at [137, 97] on span "Review: 0" at bounding box center [123, 99] width 83 height 5
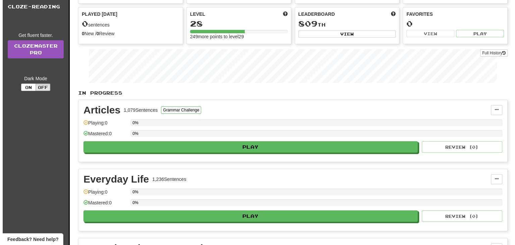
scroll to position [68, 0]
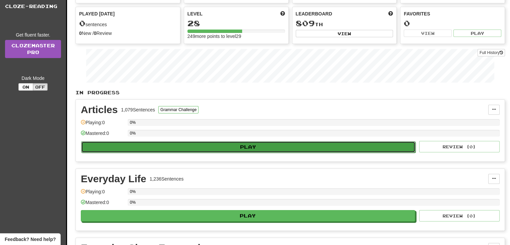
click at [252, 144] on button "Play" at bounding box center [248, 146] width 334 height 11
select select "**"
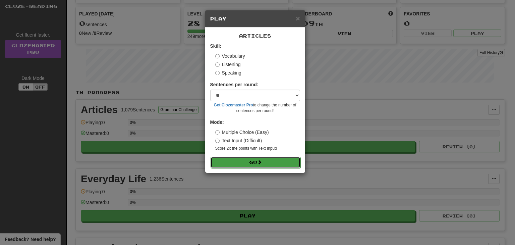
click at [268, 164] on button "Go" at bounding box center [255, 161] width 90 height 11
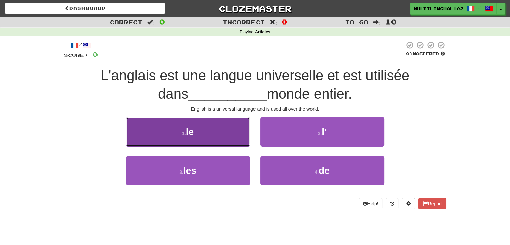
click at [222, 126] on button "1 . le" at bounding box center [188, 131] width 124 height 29
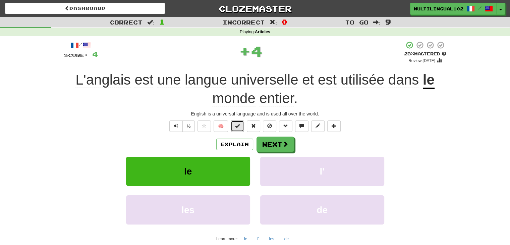
click at [231, 124] on button at bounding box center [236, 125] width 13 height 11
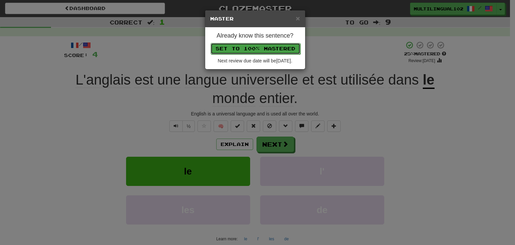
click at [241, 44] on button "Set to 100% Mastered" at bounding box center [255, 48] width 90 height 11
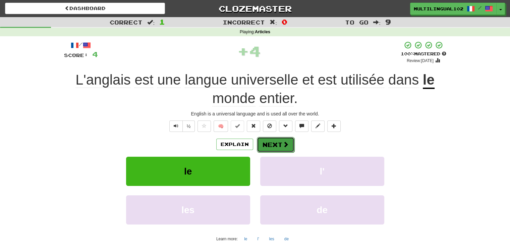
click at [267, 147] on button "Next" at bounding box center [276, 144] width 38 height 15
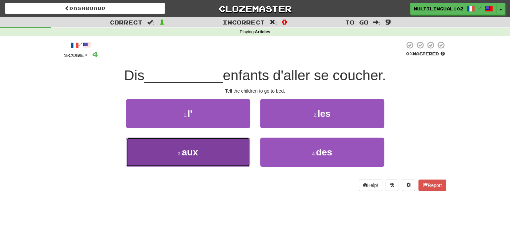
click at [203, 154] on button "3 . aux" at bounding box center [188, 151] width 124 height 29
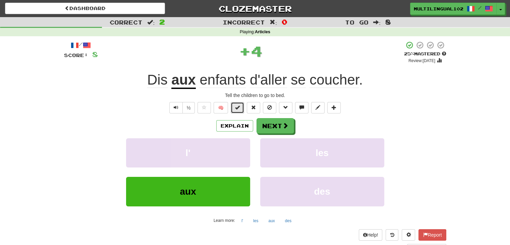
click at [236, 111] on button at bounding box center [236, 107] width 13 height 11
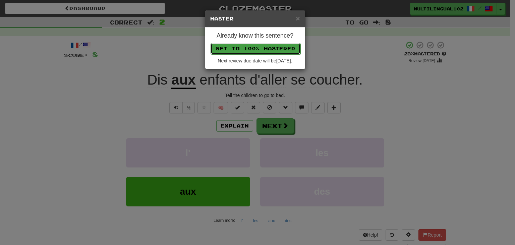
click at [255, 49] on button "Set to 100% Mastered" at bounding box center [255, 48] width 90 height 11
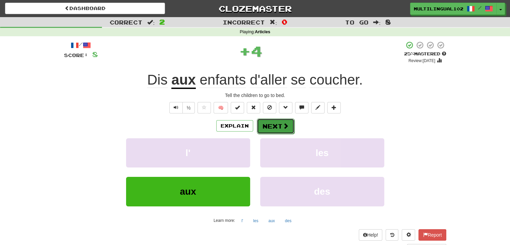
click at [275, 124] on button "Next" at bounding box center [276, 125] width 38 height 15
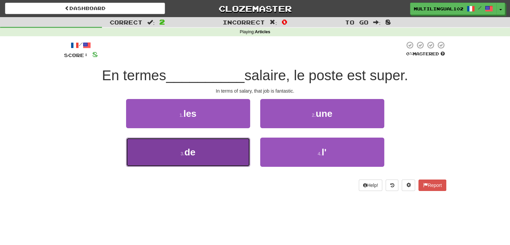
click at [221, 152] on button "3 . de" at bounding box center [188, 151] width 124 height 29
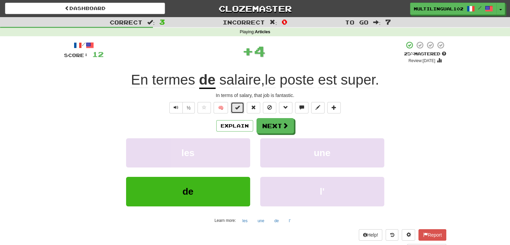
click at [236, 108] on span at bounding box center [237, 107] width 5 height 5
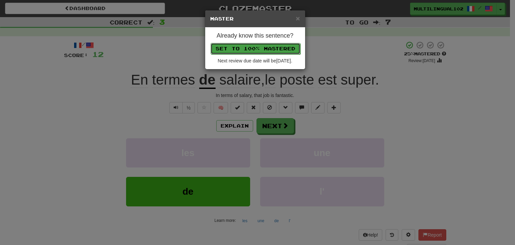
click at [257, 48] on button "Set to 100% Mastered" at bounding box center [255, 48] width 90 height 11
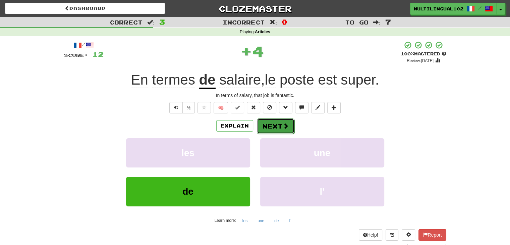
click at [279, 126] on button "Next" at bounding box center [276, 125] width 38 height 15
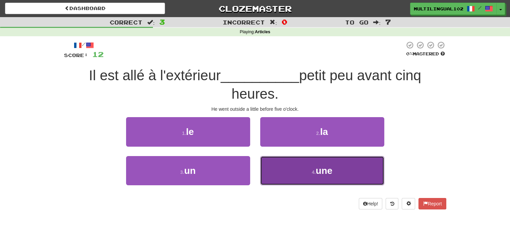
click at [279, 161] on button "4 . une" at bounding box center [322, 170] width 124 height 29
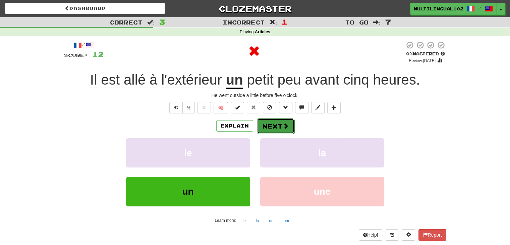
click at [260, 123] on button "Next" at bounding box center [276, 125] width 38 height 15
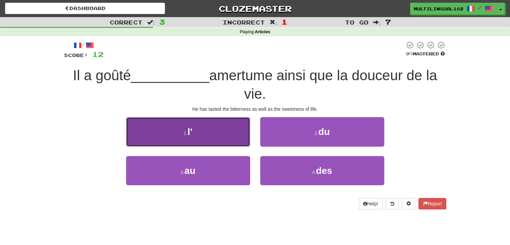
click at [240, 138] on button "1 . l'" at bounding box center [188, 131] width 124 height 29
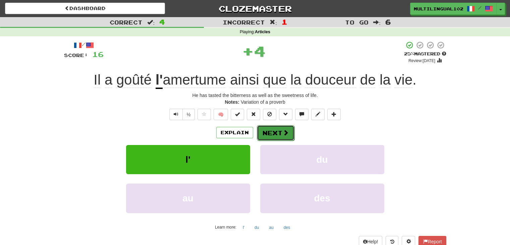
click at [274, 135] on button "Next" at bounding box center [276, 132] width 38 height 15
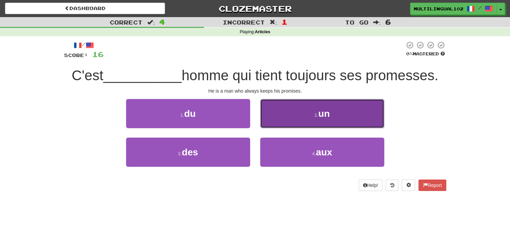
click at [293, 117] on button "2 . un" at bounding box center [322, 113] width 124 height 29
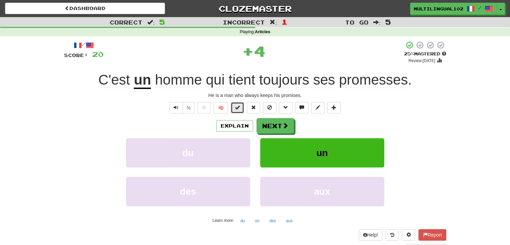
click at [240, 106] on span at bounding box center [237, 107] width 5 height 5
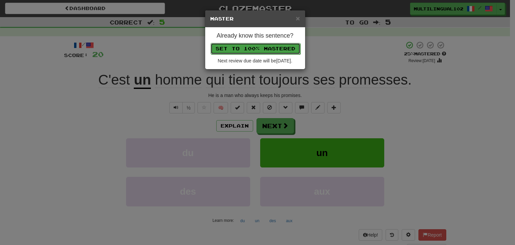
click at [253, 48] on button "Set to 100% Mastered" at bounding box center [255, 48] width 90 height 11
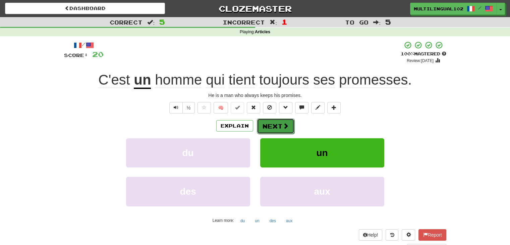
click at [279, 126] on button "Next" at bounding box center [276, 125] width 38 height 15
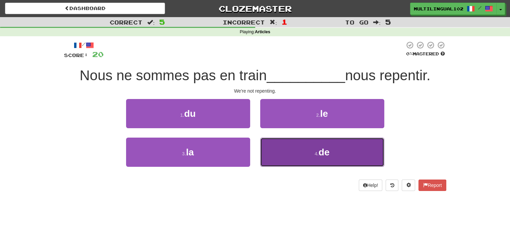
click at [273, 149] on button "4 . de" at bounding box center [322, 151] width 124 height 29
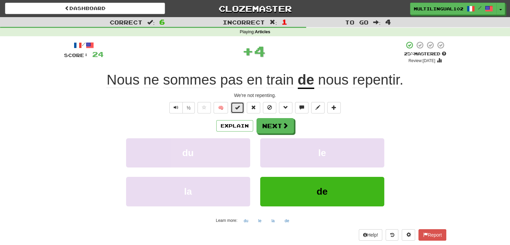
click at [239, 109] on span at bounding box center [237, 107] width 5 height 5
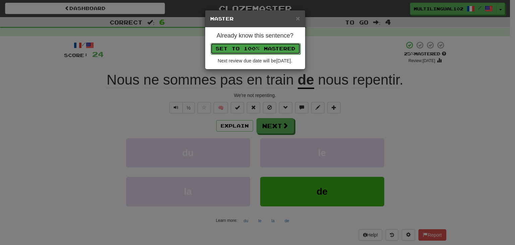
click at [258, 43] on button "Set to 100% Mastered" at bounding box center [255, 48] width 90 height 11
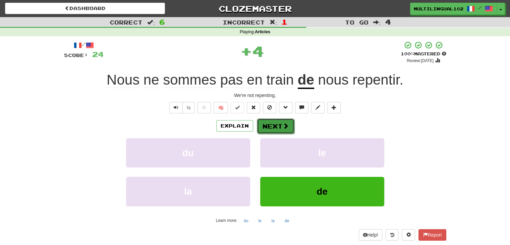
click at [276, 128] on button "Next" at bounding box center [276, 125] width 38 height 15
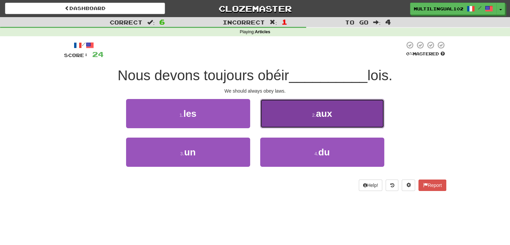
click at [288, 120] on button "2 . aux" at bounding box center [322, 113] width 124 height 29
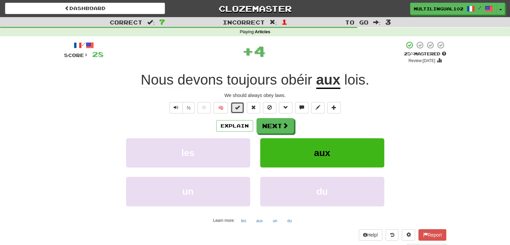
click at [239, 109] on span at bounding box center [237, 107] width 5 height 5
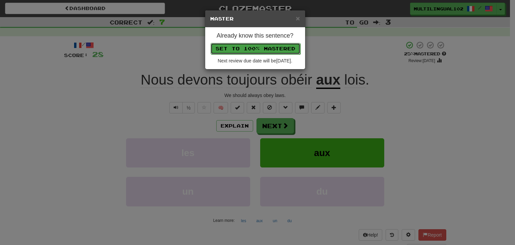
click at [259, 45] on button "Set to 100% Mastered" at bounding box center [255, 48] width 90 height 11
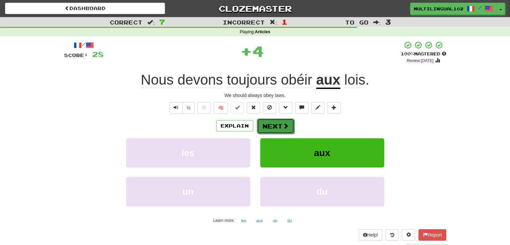
click at [279, 123] on button "Next" at bounding box center [276, 125] width 38 height 15
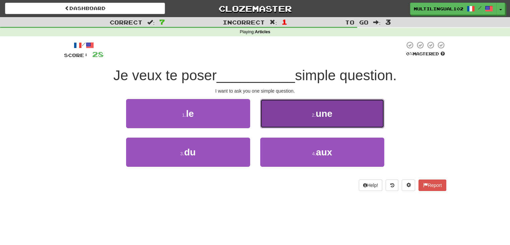
click at [284, 119] on button "2 . une" at bounding box center [322, 113] width 124 height 29
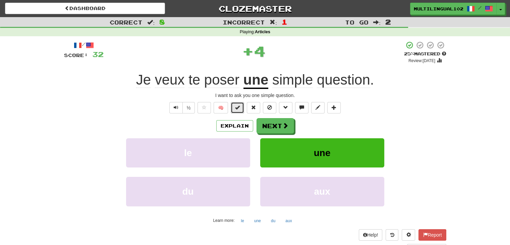
click at [237, 109] on span at bounding box center [237, 107] width 5 height 5
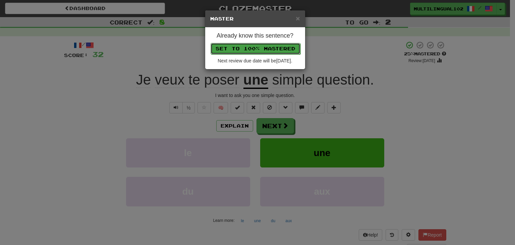
click at [263, 47] on button "Set to 100% Mastered" at bounding box center [255, 48] width 90 height 11
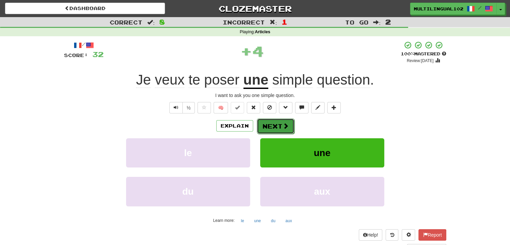
click at [279, 123] on button "Next" at bounding box center [276, 125] width 38 height 15
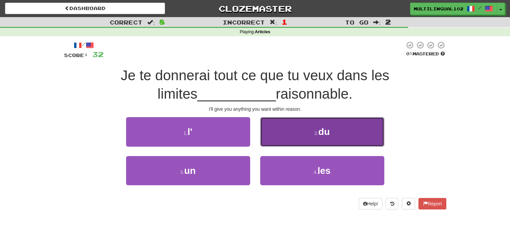
click at [279, 140] on button "2 . du" at bounding box center [322, 131] width 124 height 29
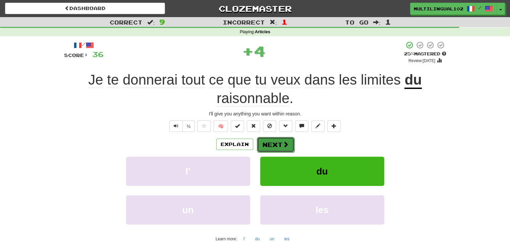
click at [271, 144] on button "Next" at bounding box center [276, 144] width 38 height 15
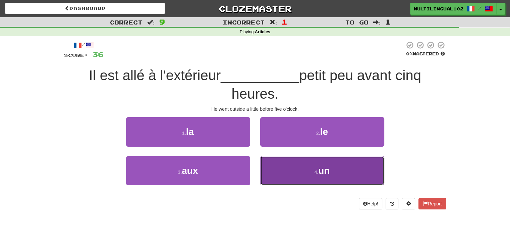
click at [268, 177] on button "4 . un" at bounding box center [322, 170] width 124 height 29
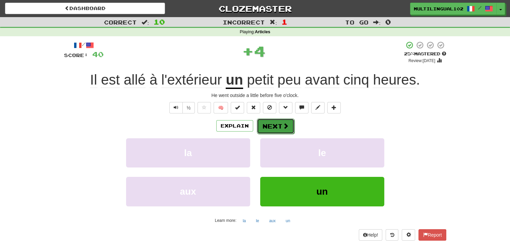
click at [262, 127] on button "Next" at bounding box center [276, 125] width 38 height 15
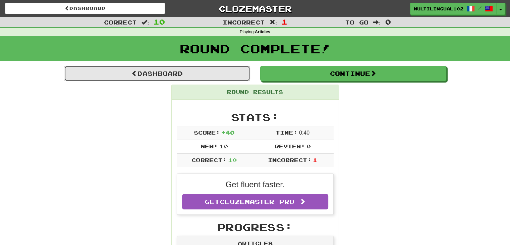
click at [217, 74] on link "Dashboard" at bounding box center [157, 73] width 186 height 15
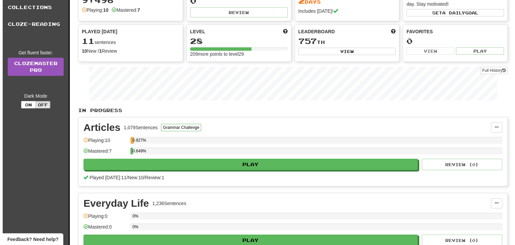
scroll to position [51, 0]
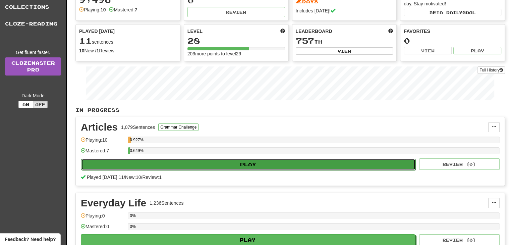
click at [271, 164] on button "Play" at bounding box center [248, 163] width 334 height 11
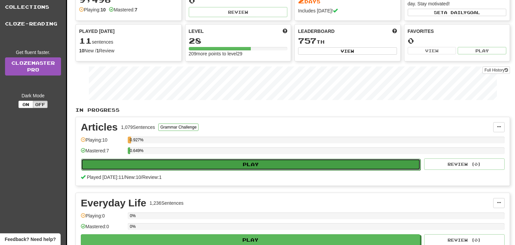
select select "**"
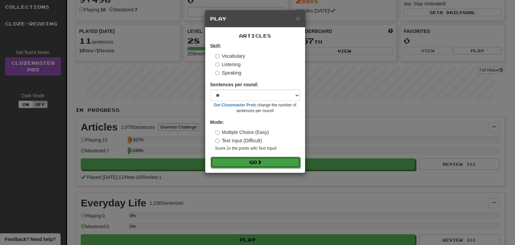
click at [249, 163] on button "Go" at bounding box center [255, 161] width 90 height 11
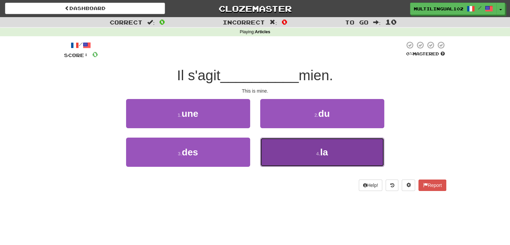
click at [290, 147] on button "4 . la" at bounding box center [322, 151] width 124 height 29
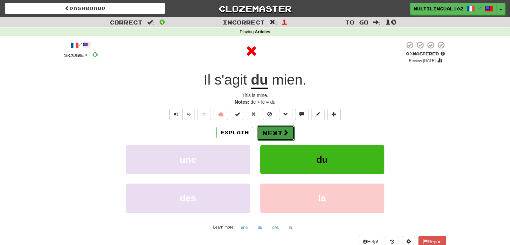
click at [266, 130] on button "Next" at bounding box center [276, 132] width 38 height 15
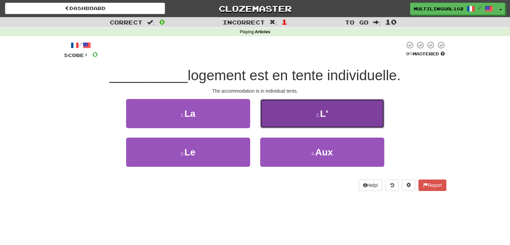
click at [284, 122] on button "2 . L'" at bounding box center [322, 113] width 124 height 29
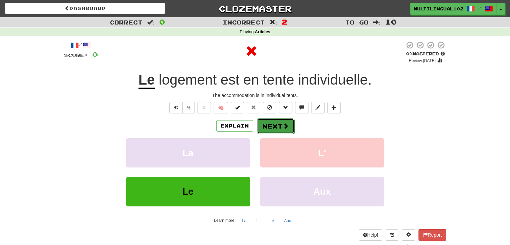
click at [274, 125] on button "Next" at bounding box center [276, 125] width 38 height 15
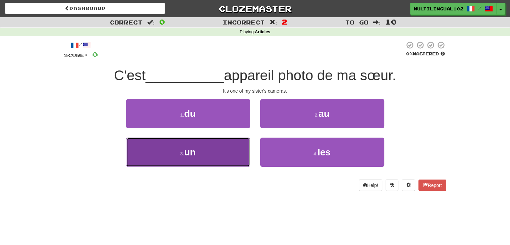
click at [232, 151] on button "3 . un" at bounding box center [188, 151] width 124 height 29
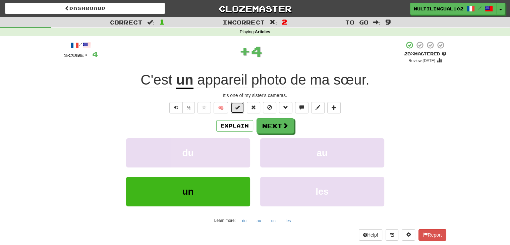
click at [237, 106] on span at bounding box center [237, 107] width 5 height 5
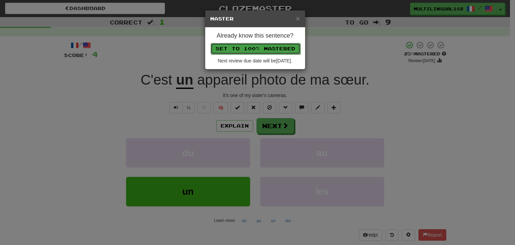
click at [250, 46] on button "Set to 100% Mastered" at bounding box center [255, 48] width 90 height 11
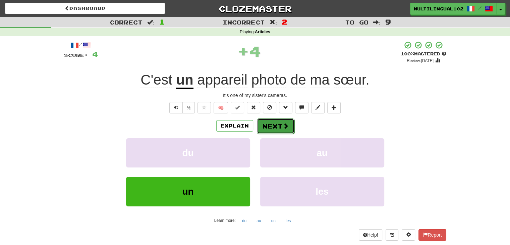
click at [279, 122] on button "Next" at bounding box center [276, 125] width 38 height 15
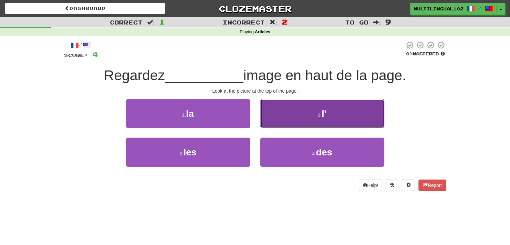
click at [291, 123] on button "2 . l'" at bounding box center [322, 113] width 124 height 29
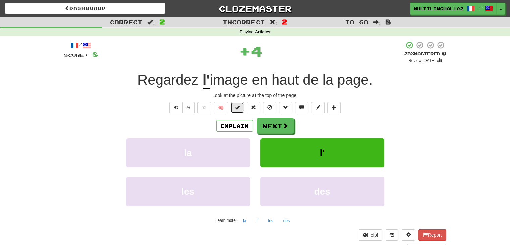
click at [237, 109] on span at bounding box center [237, 107] width 5 height 5
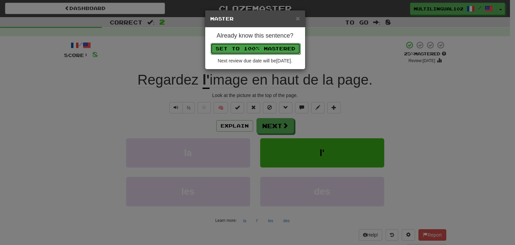
click at [255, 48] on button "Set to 100% Mastered" at bounding box center [255, 48] width 90 height 11
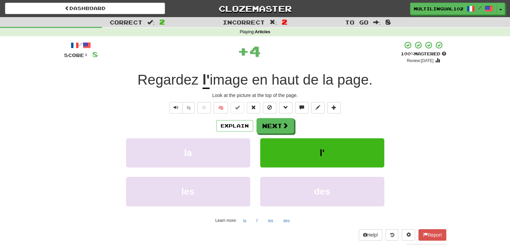
click at [280, 134] on div "Explain Next la l' les des Learn more: la l' les des" at bounding box center [255, 172] width 382 height 108
click at [276, 125] on button "Next" at bounding box center [276, 125] width 38 height 15
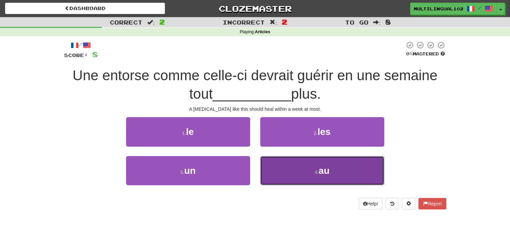
click at [272, 169] on button "4 . au" at bounding box center [322, 170] width 124 height 29
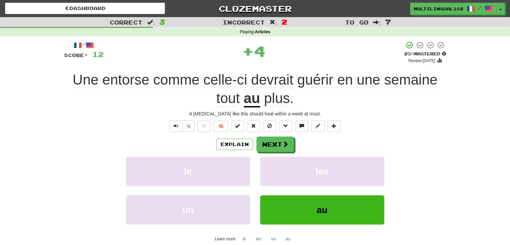
click at [275, 152] on div "Explain Next le les un au Learn more: le les un au" at bounding box center [255, 190] width 382 height 108
click at [272, 147] on button "Next" at bounding box center [276, 144] width 38 height 15
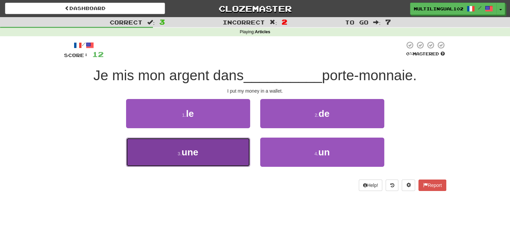
click at [244, 157] on button "3 . une" at bounding box center [188, 151] width 124 height 29
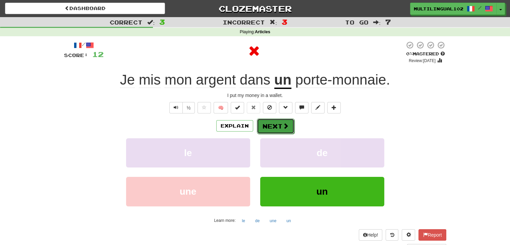
click at [277, 124] on button "Next" at bounding box center [276, 125] width 38 height 15
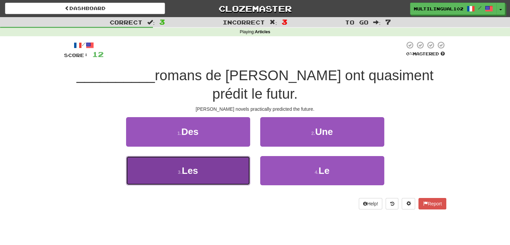
click at [221, 173] on button "3 . Les" at bounding box center [188, 170] width 124 height 29
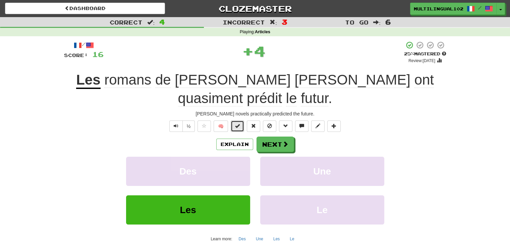
click at [237, 123] on span at bounding box center [237, 125] width 5 height 5
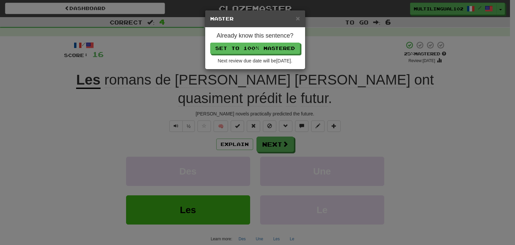
click at [253, 42] on div "Already know this sentence? Set to 100% Mastered Next review due date will be 2…" at bounding box center [255, 48] width 100 height 42
click at [254, 49] on button "Set to 100% Mastered" at bounding box center [255, 48] width 90 height 11
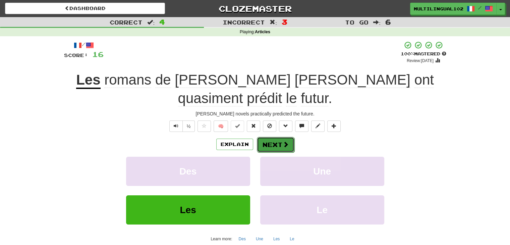
click at [276, 137] on button "Next" at bounding box center [276, 144] width 38 height 15
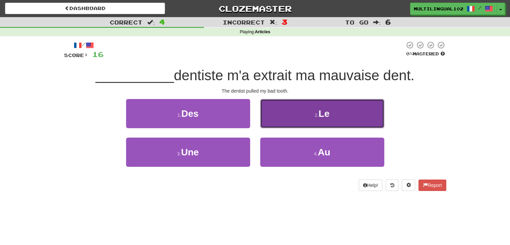
click at [295, 115] on button "2 . Le" at bounding box center [322, 113] width 124 height 29
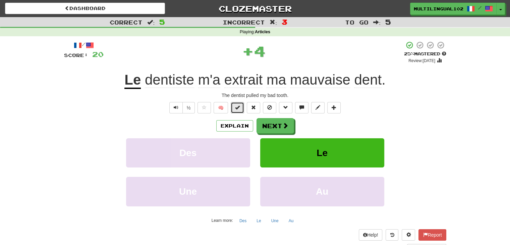
click at [239, 110] on button at bounding box center [236, 107] width 13 height 11
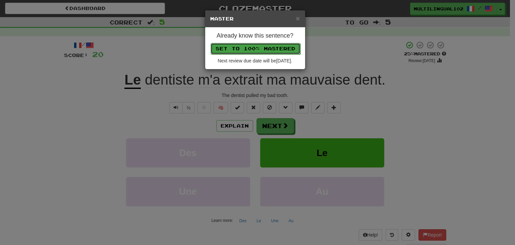
click at [263, 46] on button "Set to 100% Mastered" at bounding box center [255, 48] width 90 height 11
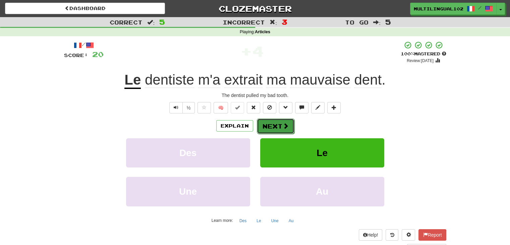
click at [273, 124] on button "Next" at bounding box center [276, 125] width 38 height 15
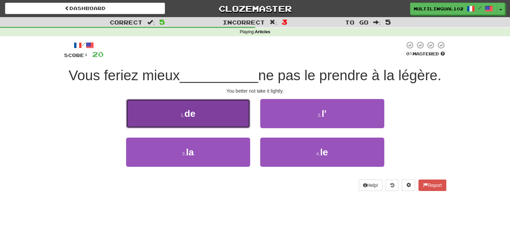
click at [237, 117] on button "1 . de" at bounding box center [188, 113] width 124 height 29
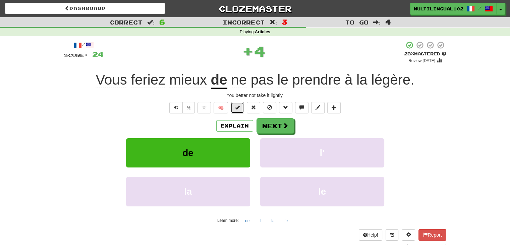
click at [232, 109] on button at bounding box center [236, 107] width 13 height 11
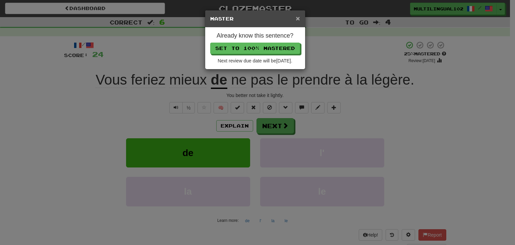
click at [298, 19] on span "×" at bounding box center [297, 18] width 4 height 8
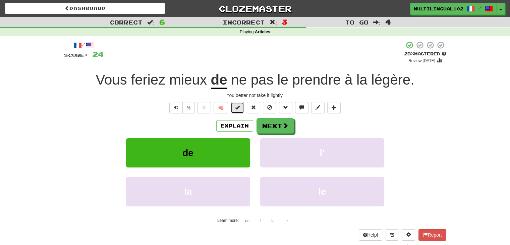
click at [235, 105] on button at bounding box center [236, 107] width 13 height 11
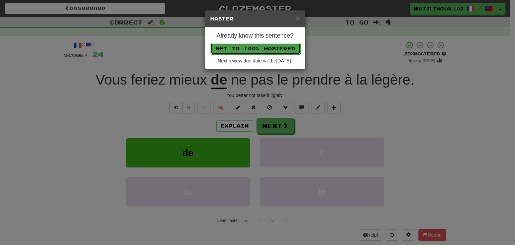
click at [259, 47] on button "Set to 100% Mastered" at bounding box center [255, 48] width 90 height 11
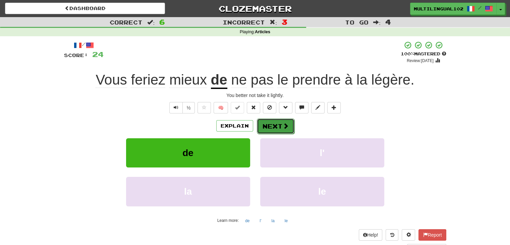
click at [278, 121] on button "Next" at bounding box center [276, 125] width 38 height 15
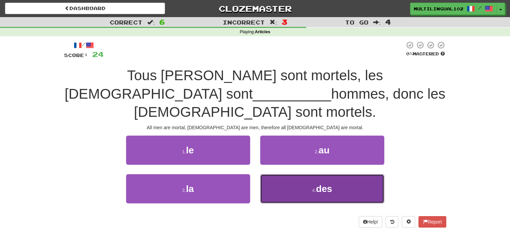
click at [296, 174] on button "4 . des" at bounding box center [322, 188] width 124 height 29
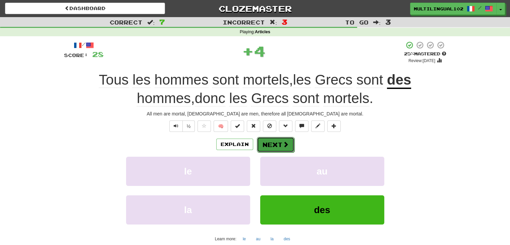
click at [278, 145] on button "Next" at bounding box center [276, 144] width 38 height 15
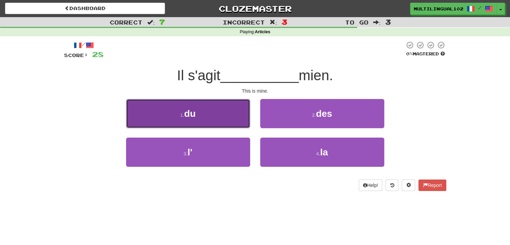
click at [229, 119] on button "1 . du" at bounding box center [188, 113] width 124 height 29
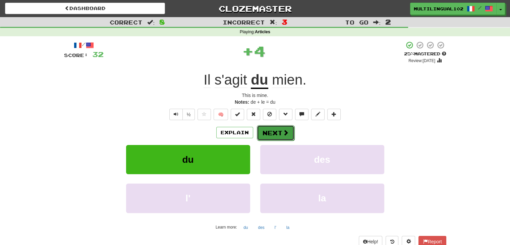
click at [275, 131] on button "Next" at bounding box center [276, 132] width 38 height 15
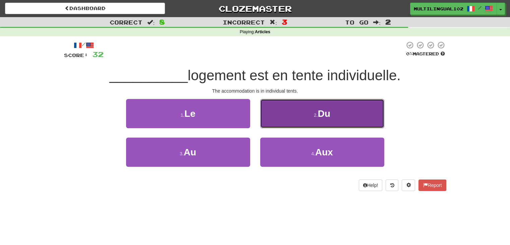
click at [282, 117] on button "2 . Du" at bounding box center [322, 113] width 124 height 29
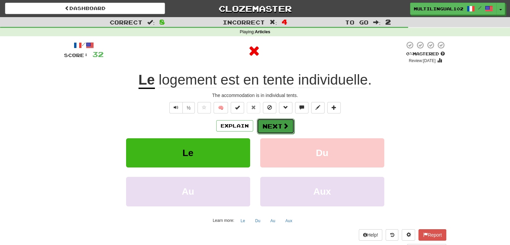
click at [268, 123] on button "Next" at bounding box center [276, 125] width 38 height 15
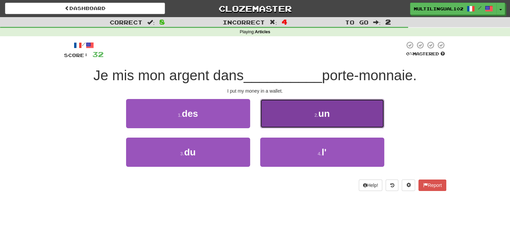
click at [279, 124] on button "2 . un" at bounding box center [322, 113] width 124 height 29
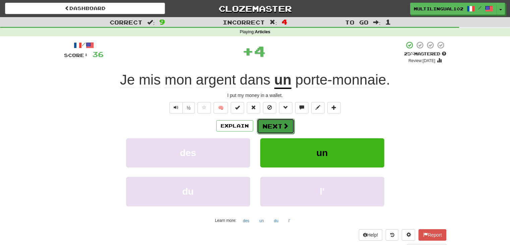
click at [272, 126] on button "Next" at bounding box center [276, 125] width 38 height 15
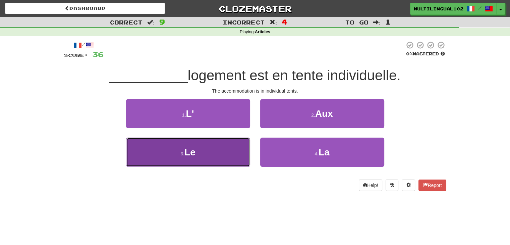
click at [228, 156] on button "3 . Le" at bounding box center [188, 151] width 124 height 29
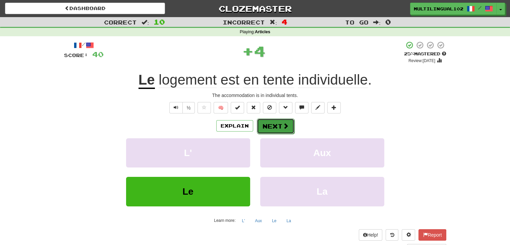
click at [273, 125] on button "Next" at bounding box center [276, 125] width 38 height 15
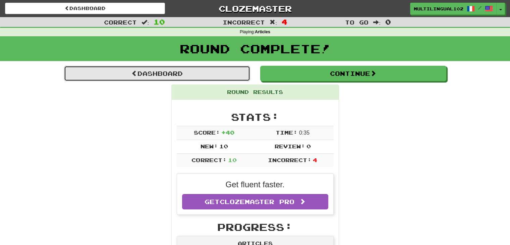
click at [190, 69] on link "Dashboard" at bounding box center [157, 73] width 186 height 15
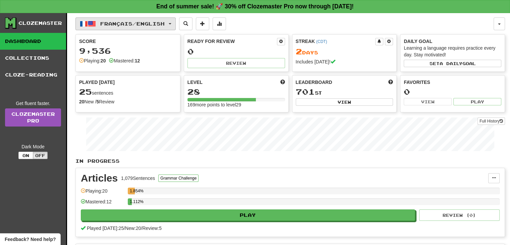
click at [174, 25] on button "Français / English" at bounding box center [125, 23] width 100 height 13
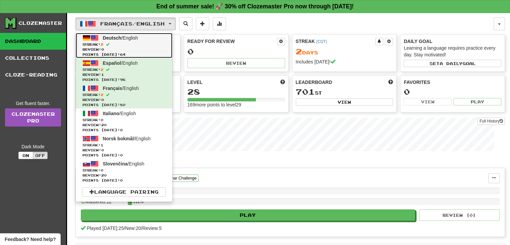
click at [137, 51] on span "Review: 0" at bounding box center [123, 49] width 83 height 5
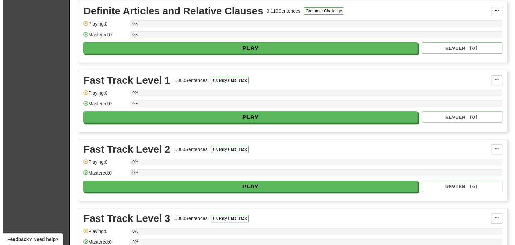
scroll to position [214, 0]
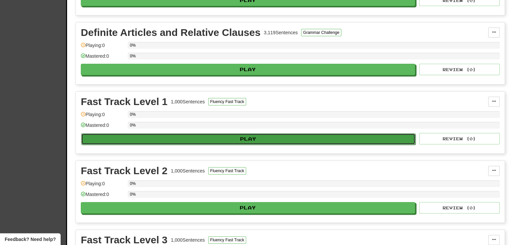
click at [215, 136] on button "Play" at bounding box center [248, 138] width 334 height 11
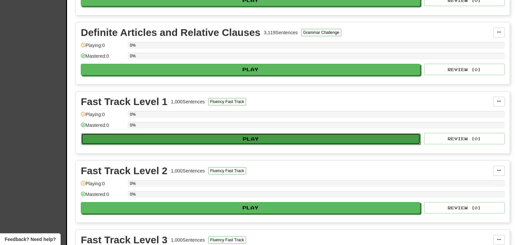
select select "**"
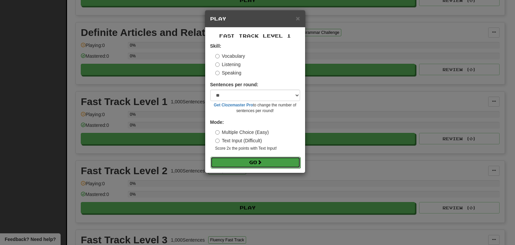
click at [244, 162] on button "Go" at bounding box center [255, 161] width 90 height 11
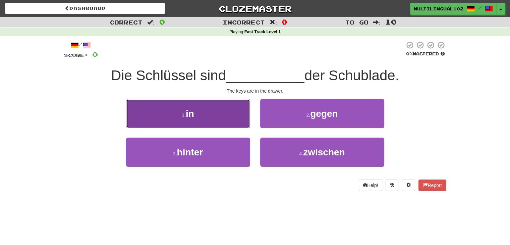
click at [222, 117] on button "1 . in" at bounding box center [188, 113] width 124 height 29
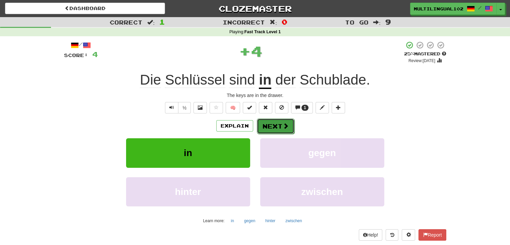
click at [275, 127] on button "Next" at bounding box center [276, 125] width 38 height 15
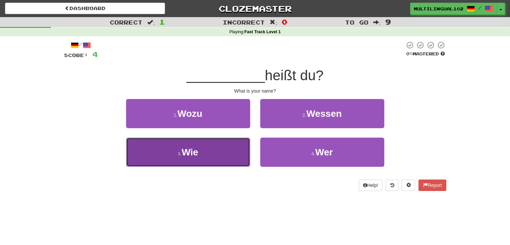
click at [240, 155] on button "3 . Wie" at bounding box center [188, 151] width 124 height 29
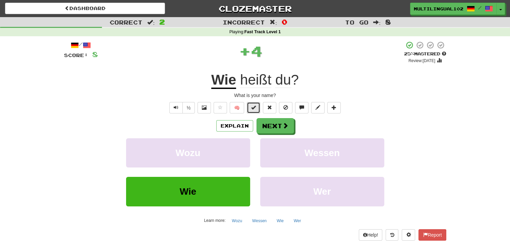
click at [252, 110] on span at bounding box center [253, 107] width 5 height 5
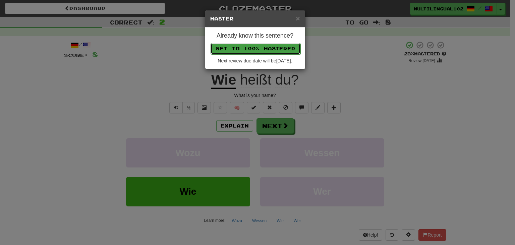
click at [255, 48] on button "Set to 100% Mastered" at bounding box center [255, 48] width 90 height 11
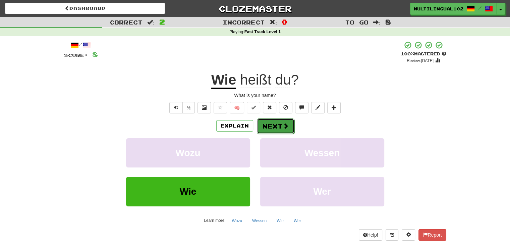
click at [280, 122] on button "Next" at bounding box center [276, 125] width 38 height 15
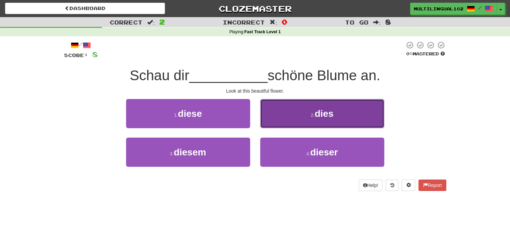
click at [295, 118] on button "2 . dies" at bounding box center [322, 113] width 124 height 29
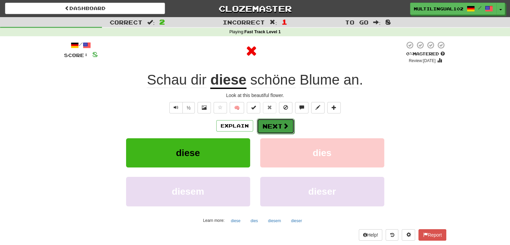
click at [272, 123] on button "Next" at bounding box center [276, 125] width 38 height 15
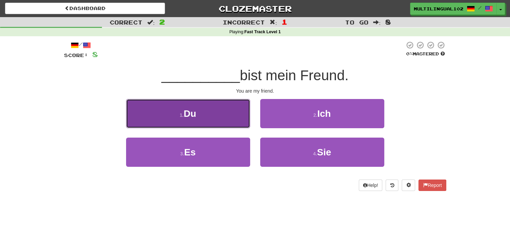
click at [230, 112] on button "1 . Du" at bounding box center [188, 113] width 124 height 29
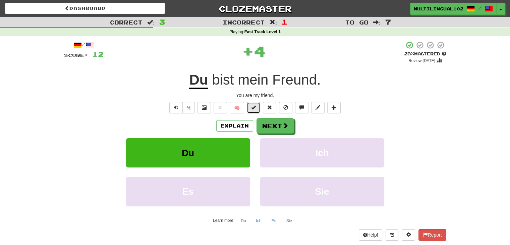
click at [254, 111] on button at bounding box center [253, 107] width 13 height 11
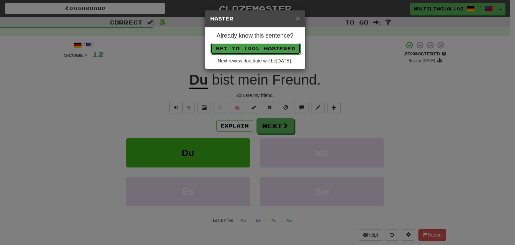
click at [249, 51] on button "Set to 100% Mastered" at bounding box center [255, 48] width 90 height 11
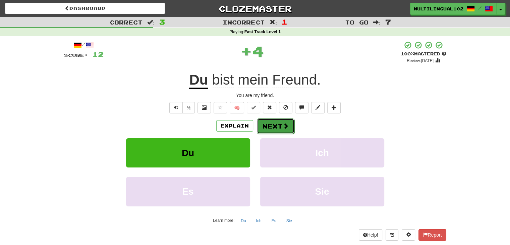
click at [277, 129] on button "Next" at bounding box center [276, 125] width 38 height 15
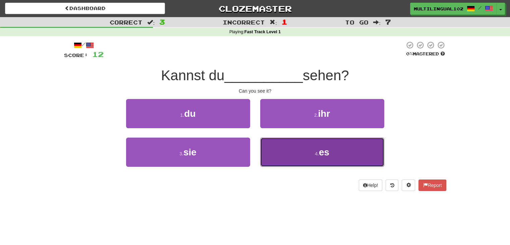
click at [275, 151] on button "4 . es" at bounding box center [322, 151] width 124 height 29
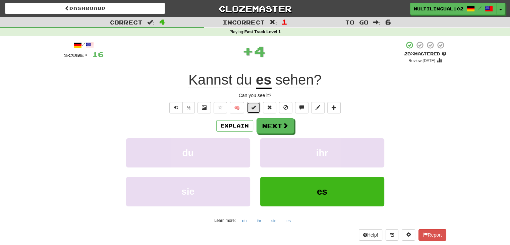
click at [255, 109] on span at bounding box center [253, 107] width 5 height 5
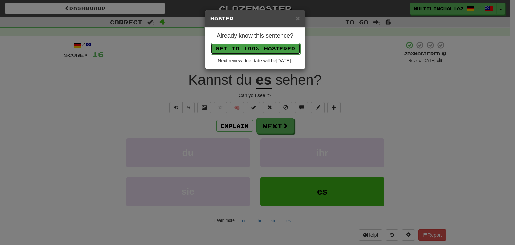
click at [261, 49] on button "Set to 100% Mastered" at bounding box center [255, 48] width 90 height 11
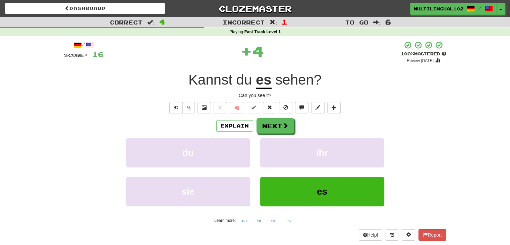
click at [276, 134] on div "Explain Next du ihr sie es Learn more: du ihr sie es" at bounding box center [255, 172] width 382 height 108
click at [271, 121] on button "Next" at bounding box center [276, 125] width 38 height 15
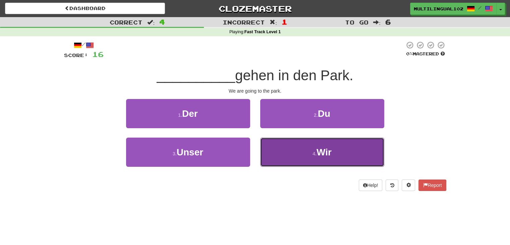
click at [293, 150] on button "4 . Wir" at bounding box center [322, 151] width 124 height 29
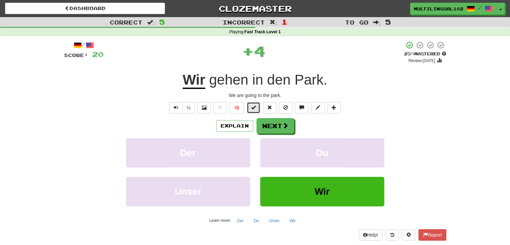
click at [248, 110] on button at bounding box center [253, 107] width 13 height 11
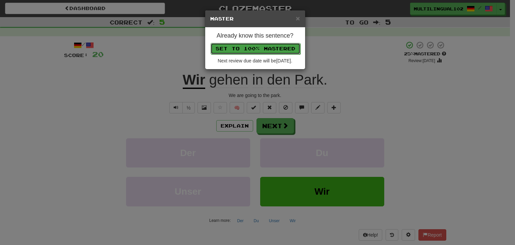
click at [257, 49] on button "Set to 100% Mastered" at bounding box center [255, 48] width 90 height 11
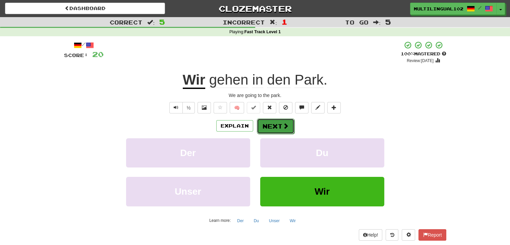
click at [278, 124] on button "Next" at bounding box center [276, 125] width 38 height 15
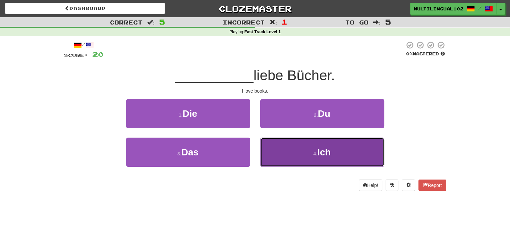
click at [283, 154] on button "4 . Ich" at bounding box center [322, 151] width 124 height 29
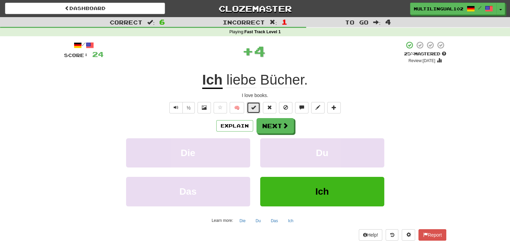
click at [251, 111] on button at bounding box center [253, 107] width 13 height 11
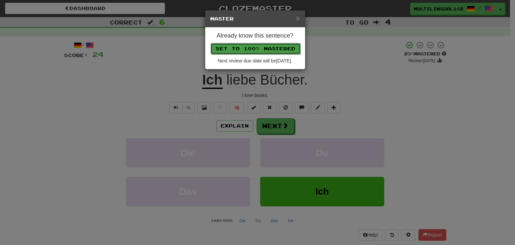
click at [263, 45] on button "Set to 100% Mastered" at bounding box center [255, 48] width 90 height 11
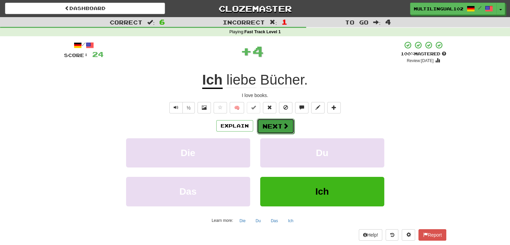
click at [282, 123] on span at bounding box center [285, 126] width 6 height 6
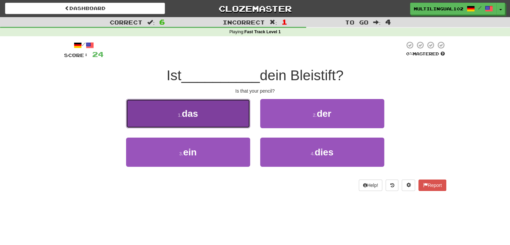
click at [234, 115] on button "1 . das" at bounding box center [188, 113] width 124 height 29
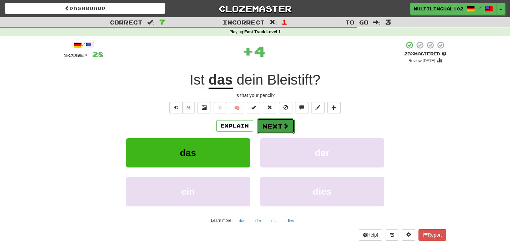
click at [279, 128] on button "Next" at bounding box center [276, 125] width 38 height 15
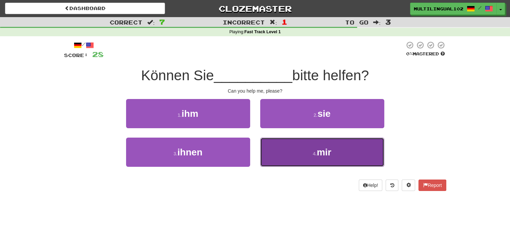
click at [285, 142] on button "4 . mir" at bounding box center [322, 151] width 124 height 29
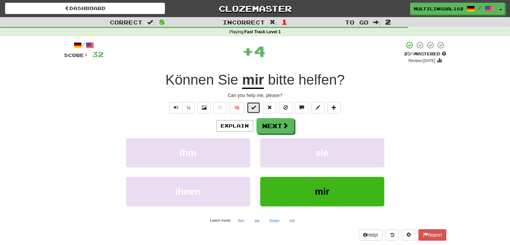
click at [252, 108] on span at bounding box center [253, 107] width 5 height 5
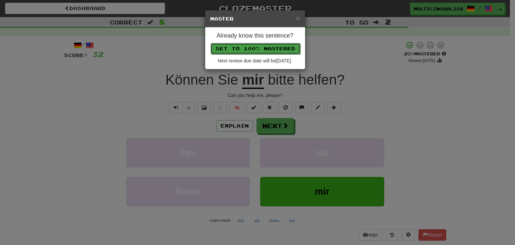
click at [266, 48] on button "Set to 100% Mastered" at bounding box center [255, 48] width 90 height 11
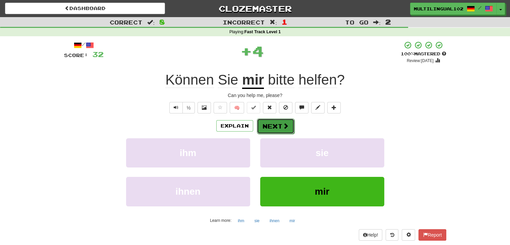
click at [282, 129] on span at bounding box center [285, 126] width 6 height 6
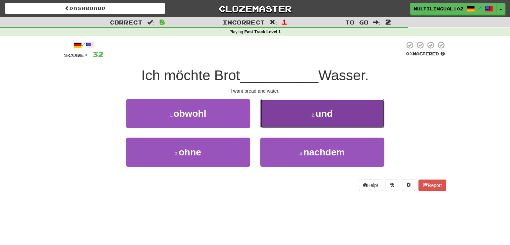
click at [288, 116] on button "2 . und" at bounding box center [322, 113] width 124 height 29
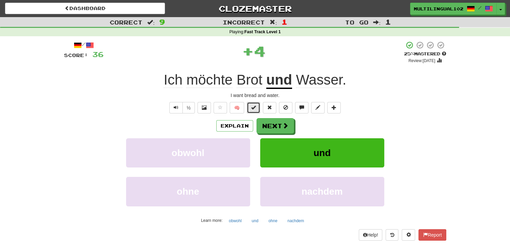
click at [255, 108] on span at bounding box center [253, 107] width 5 height 5
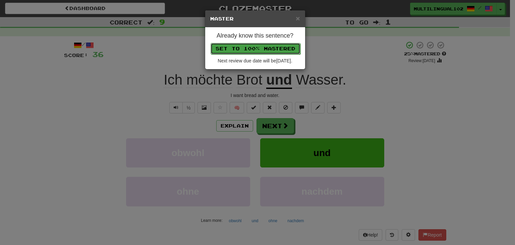
click at [275, 47] on button "Set to 100% Mastered" at bounding box center [255, 48] width 90 height 11
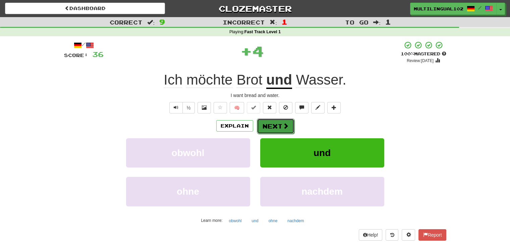
click at [285, 128] on span at bounding box center [285, 126] width 6 height 6
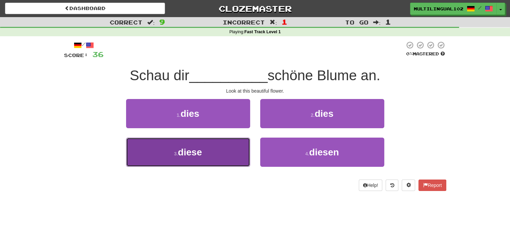
click at [204, 154] on button "3 . diese" at bounding box center [188, 151] width 124 height 29
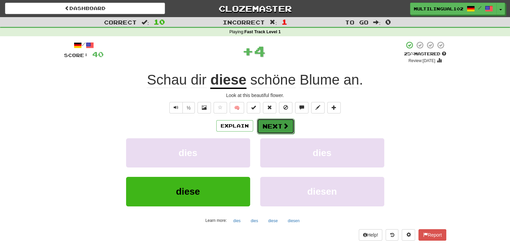
click at [273, 125] on button "Next" at bounding box center [276, 125] width 38 height 15
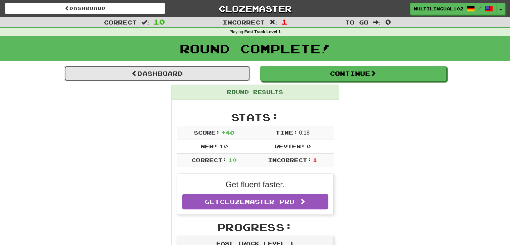
click at [193, 74] on link "Dashboard" at bounding box center [157, 73] width 186 height 15
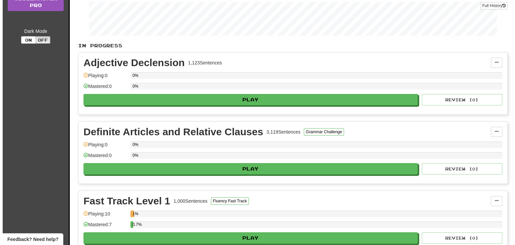
scroll to position [241, 0]
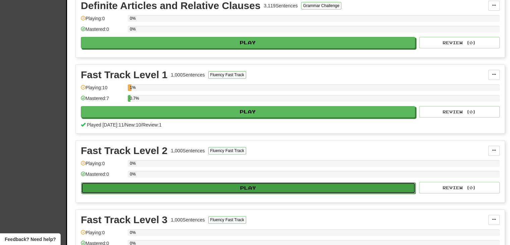
click at [220, 185] on button "Play" at bounding box center [248, 187] width 334 height 11
select select "**"
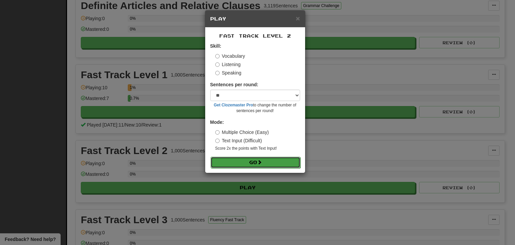
click at [260, 164] on span at bounding box center [259, 161] width 5 height 5
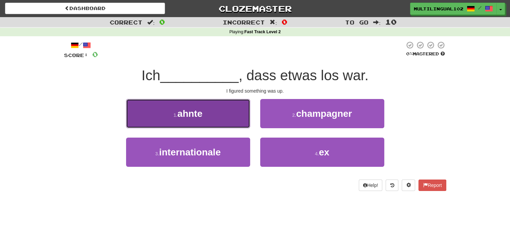
click at [238, 124] on button "1 . ahnte" at bounding box center [188, 113] width 124 height 29
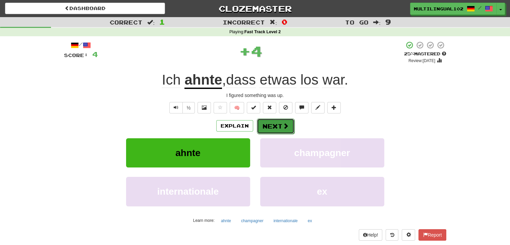
click at [270, 128] on button "Next" at bounding box center [276, 125] width 38 height 15
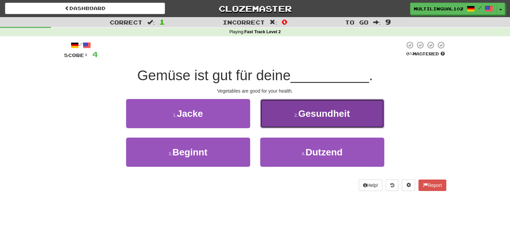
click at [282, 118] on button "2 . Gesundheit" at bounding box center [322, 113] width 124 height 29
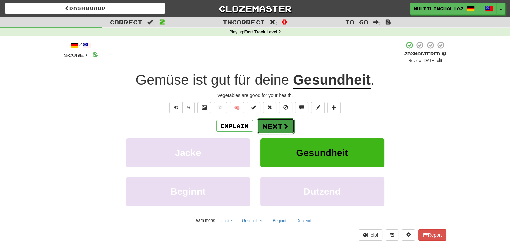
click at [275, 126] on button "Next" at bounding box center [276, 125] width 38 height 15
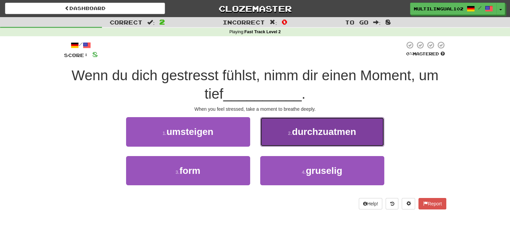
click at [282, 137] on button "2 . durchzuatmen" at bounding box center [322, 131] width 124 height 29
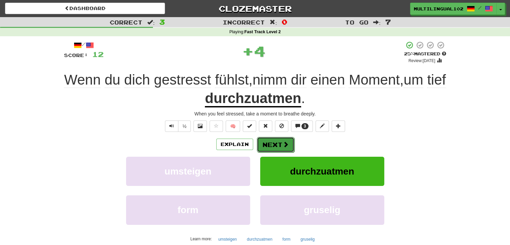
click at [269, 141] on button "Next" at bounding box center [276, 144] width 38 height 15
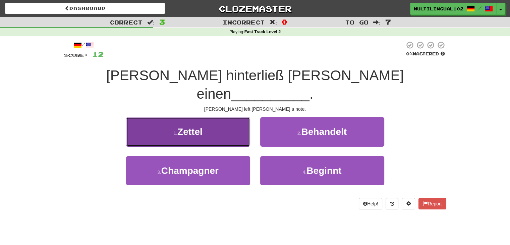
click at [229, 120] on button "1 . Zettel" at bounding box center [188, 131] width 124 height 29
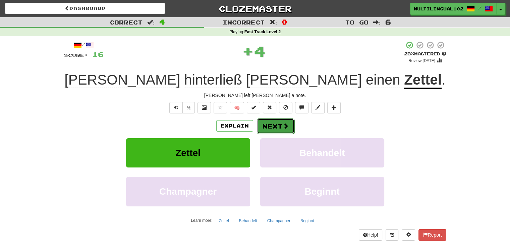
click at [269, 122] on button "Next" at bounding box center [276, 125] width 38 height 15
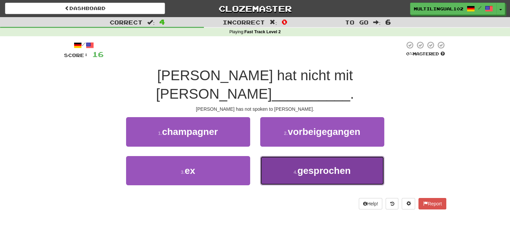
click at [282, 156] on button "4 . gesprochen" at bounding box center [322, 170] width 124 height 29
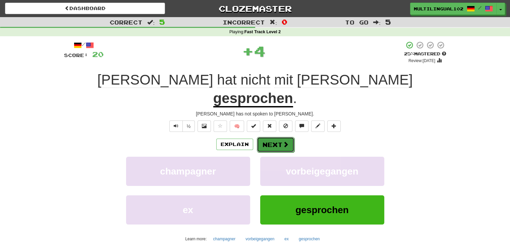
click at [267, 137] on button "Next" at bounding box center [276, 144] width 38 height 15
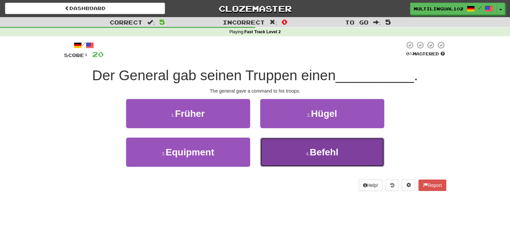
click at [284, 145] on button "4 . Befehl" at bounding box center [322, 151] width 124 height 29
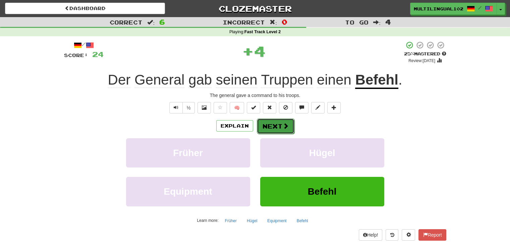
click at [275, 125] on button "Next" at bounding box center [276, 125] width 38 height 15
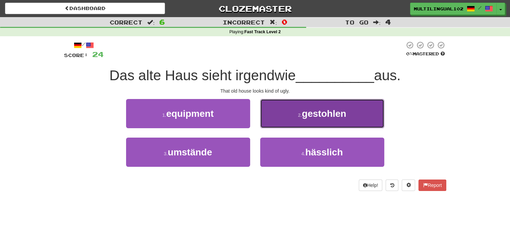
click at [296, 120] on button "2 . gestohlen" at bounding box center [322, 113] width 124 height 29
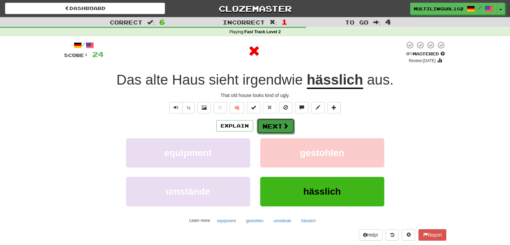
click at [266, 128] on button "Next" at bounding box center [276, 125] width 38 height 15
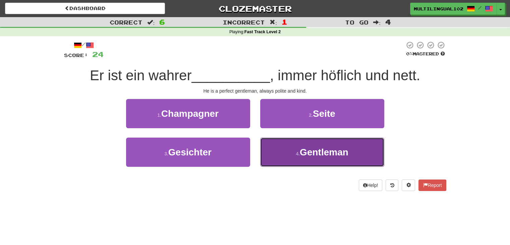
click at [279, 152] on button "4 . Gentleman" at bounding box center [322, 151] width 124 height 29
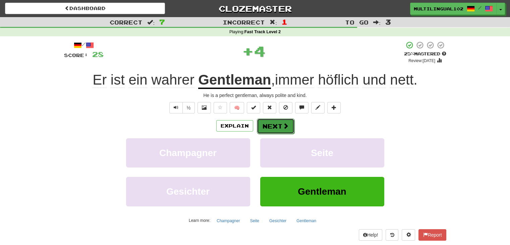
click at [267, 122] on button "Next" at bounding box center [276, 125] width 38 height 15
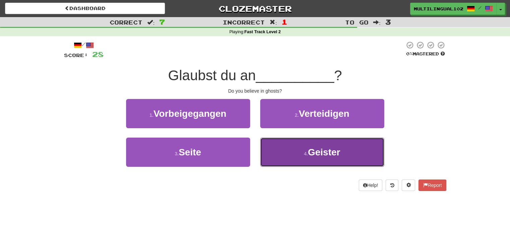
click at [293, 153] on button "4 . Geister" at bounding box center [322, 151] width 124 height 29
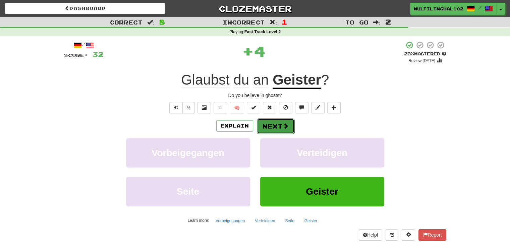
click at [274, 119] on button "Next" at bounding box center [276, 125] width 38 height 15
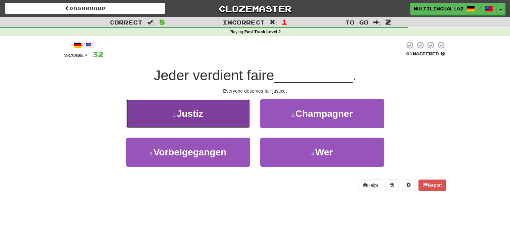
click at [227, 115] on button "1 . Justiz" at bounding box center [188, 113] width 124 height 29
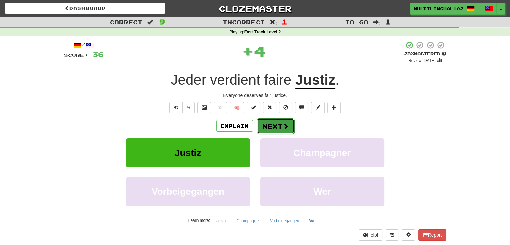
click at [272, 125] on button "Next" at bounding box center [276, 125] width 38 height 15
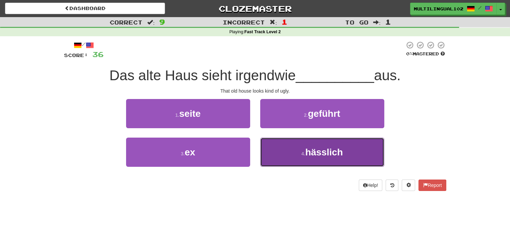
click at [273, 141] on button "4 . hässlich" at bounding box center [322, 151] width 124 height 29
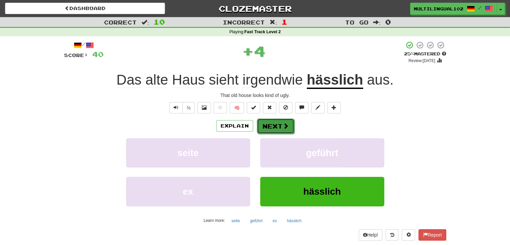
click at [275, 120] on button "Next" at bounding box center [276, 125] width 38 height 15
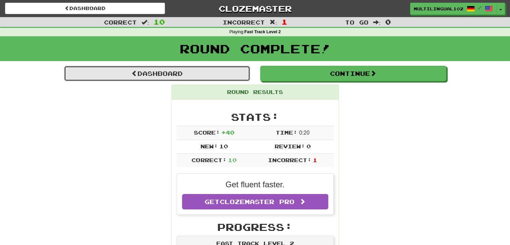
click at [186, 73] on link "Dashboard" at bounding box center [157, 73] width 186 height 15
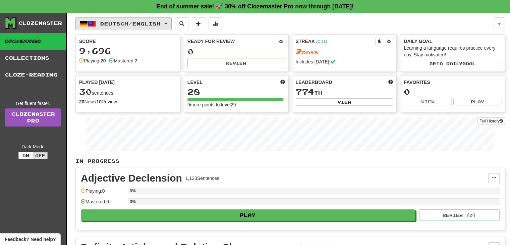
click at [160, 22] on span "Deutsch / English" at bounding box center [130, 24] width 60 height 6
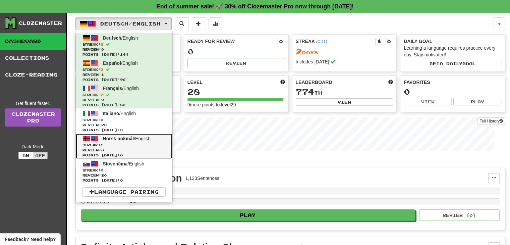
click at [130, 145] on span "Streak: 1" at bounding box center [123, 144] width 83 height 5
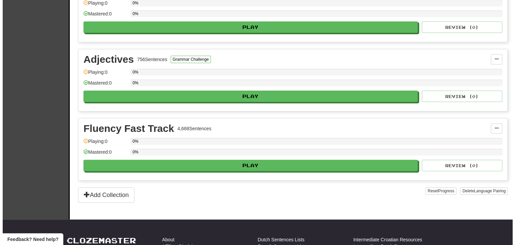
scroll to position [192, 0]
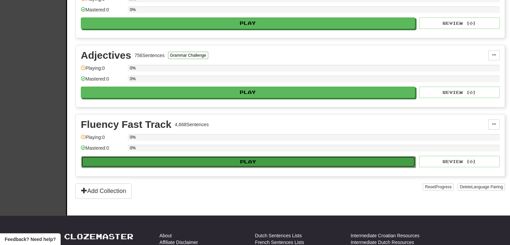
click at [220, 156] on button "Play" at bounding box center [248, 161] width 334 height 11
select select "**"
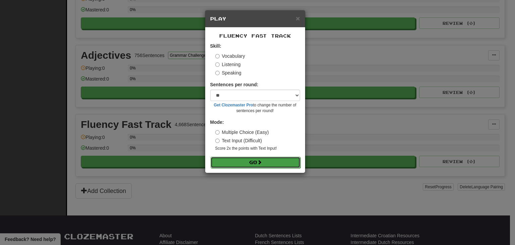
click at [240, 160] on button "Go" at bounding box center [255, 161] width 90 height 11
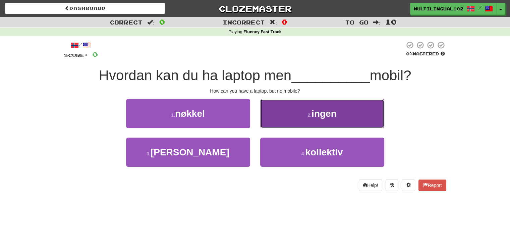
click at [301, 117] on button "2 . ingen" at bounding box center [322, 113] width 124 height 29
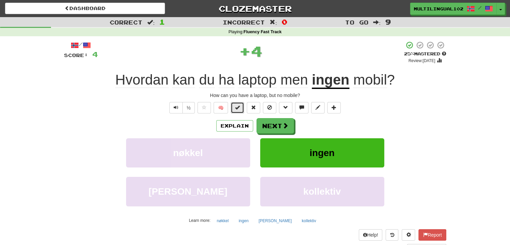
click at [242, 109] on button at bounding box center [236, 107] width 13 height 11
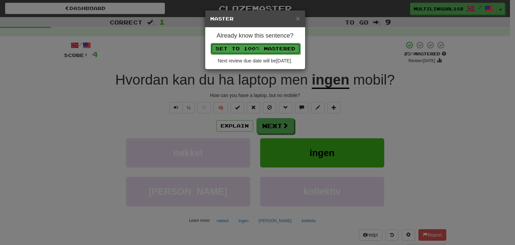
click at [253, 50] on button "Set to 100% Mastered" at bounding box center [255, 48] width 90 height 11
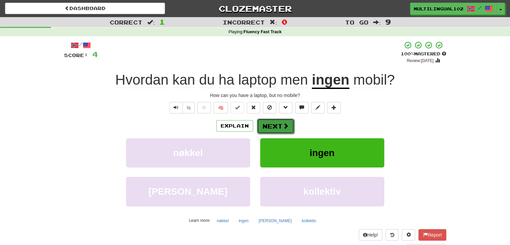
click at [278, 121] on button "Next" at bounding box center [276, 125] width 38 height 15
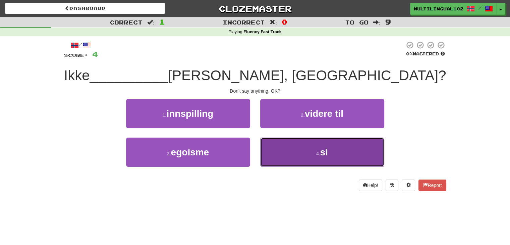
click at [292, 143] on button "4 . si" at bounding box center [322, 151] width 124 height 29
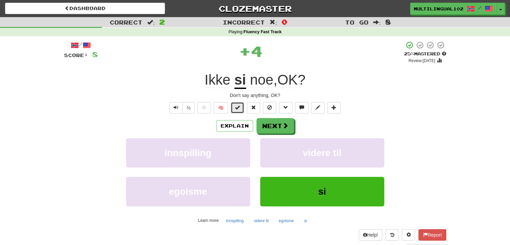
click at [239, 108] on span at bounding box center [237, 107] width 5 height 5
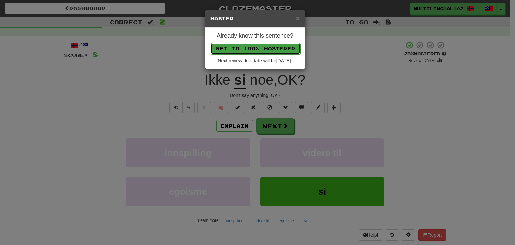
click at [252, 46] on button "Set to 100% Mastered" at bounding box center [255, 48] width 90 height 11
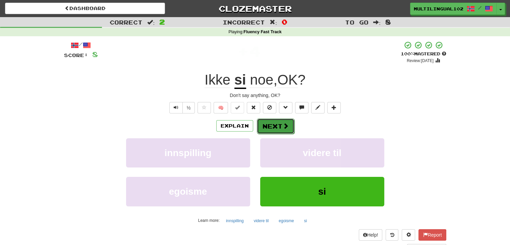
click at [277, 120] on button "Next" at bounding box center [276, 125] width 38 height 15
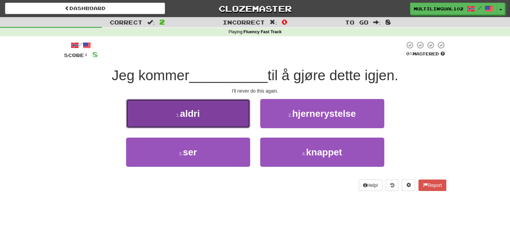
click at [237, 119] on button "1 . aldri" at bounding box center [188, 113] width 124 height 29
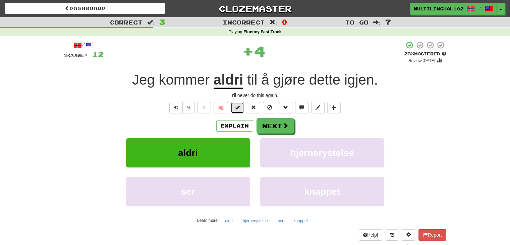
click at [237, 107] on span at bounding box center [237, 107] width 5 height 5
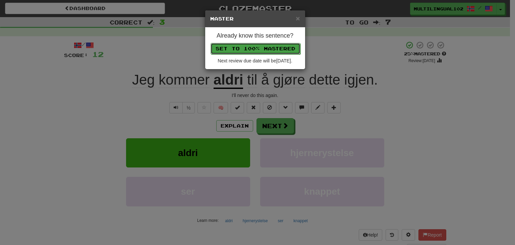
click at [259, 48] on button "Set to 100% Mastered" at bounding box center [255, 48] width 90 height 11
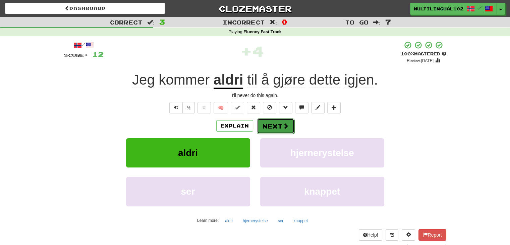
click at [275, 127] on button "Next" at bounding box center [276, 125] width 38 height 15
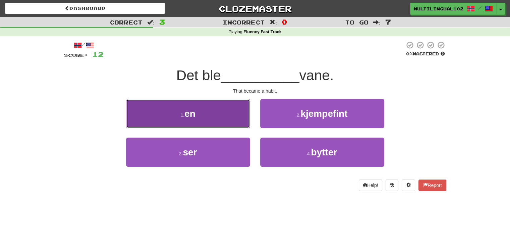
click at [240, 112] on button "1 . en" at bounding box center [188, 113] width 124 height 29
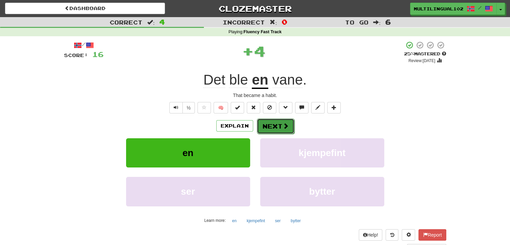
click at [279, 126] on button "Next" at bounding box center [276, 125] width 38 height 15
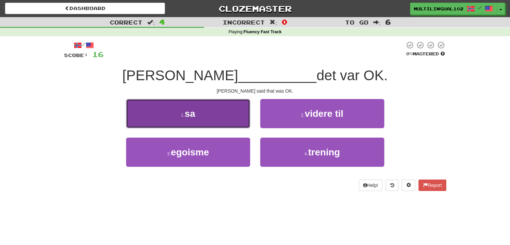
click at [236, 114] on button "1 . sa" at bounding box center [188, 113] width 124 height 29
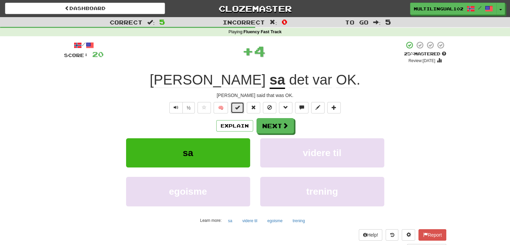
click at [238, 110] on button at bounding box center [236, 107] width 13 height 11
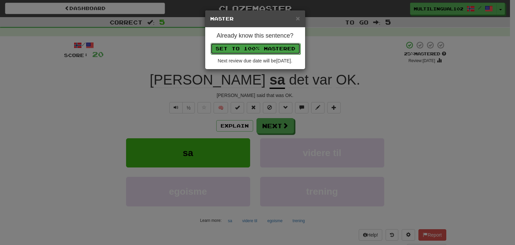
click at [254, 50] on button "Set to 100% Mastered" at bounding box center [255, 48] width 90 height 11
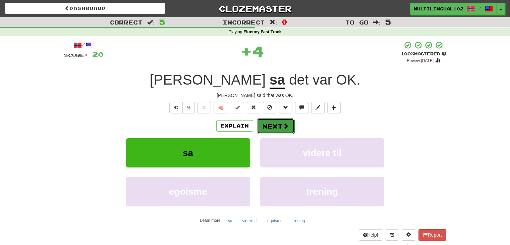
click at [285, 125] on span at bounding box center [285, 126] width 6 height 6
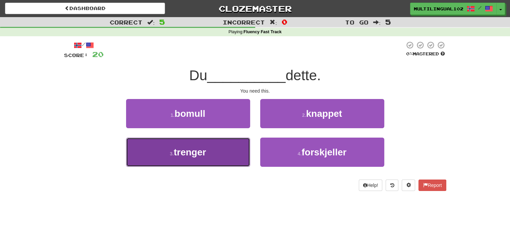
click at [237, 145] on button "3 . trenger" at bounding box center [188, 151] width 124 height 29
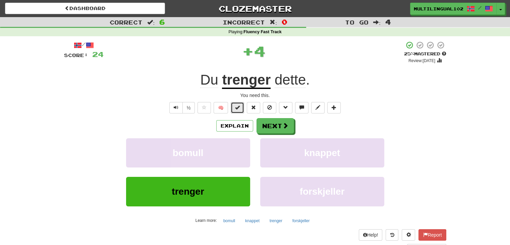
click at [239, 110] on span at bounding box center [237, 107] width 5 height 5
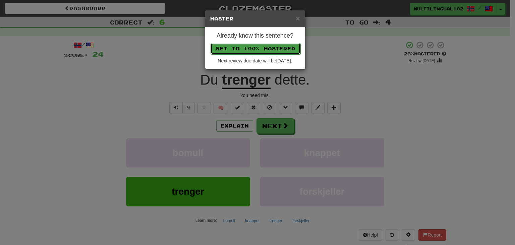
click at [255, 45] on button "Set to 100% Mastered" at bounding box center [255, 48] width 90 height 11
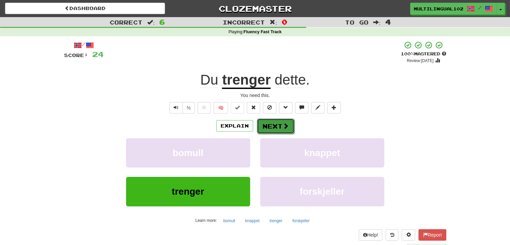
click at [270, 122] on button "Next" at bounding box center [276, 125] width 38 height 15
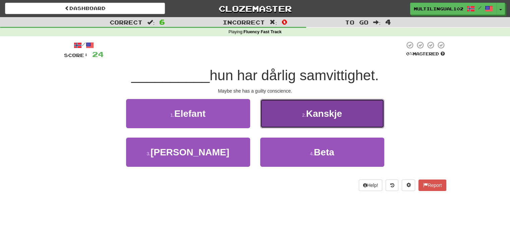
click at [291, 119] on button "2 . Kanskje" at bounding box center [322, 113] width 124 height 29
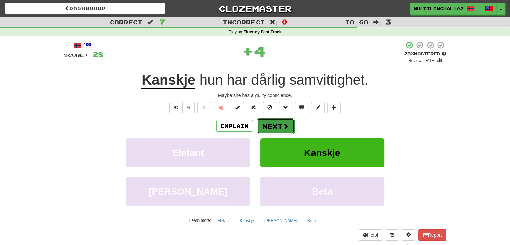
click at [274, 122] on button "Next" at bounding box center [276, 125] width 38 height 15
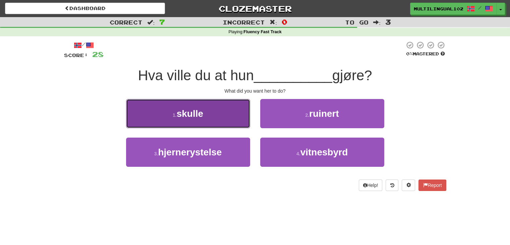
click at [229, 120] on button "1 . skulle" at bounding box center [188, 113] width 124 height 29
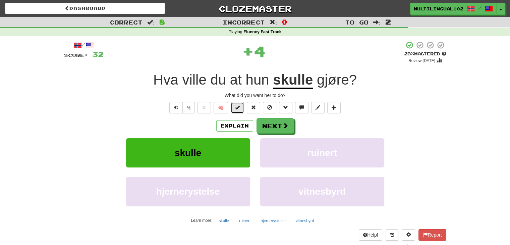
click at [239, 110] on button at bounding box center [236, 107] width 13 height 11
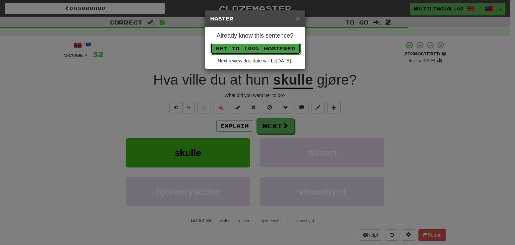
click at [263, 49] on button "Set to 100% Mastered" at bounding box center [255, 48] width 90 height 11
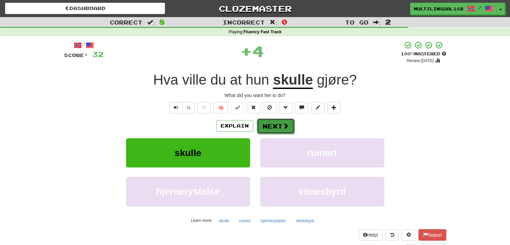
click at [273, 127] on button "Next" at bounding box center [276, 125] width 38 height 15
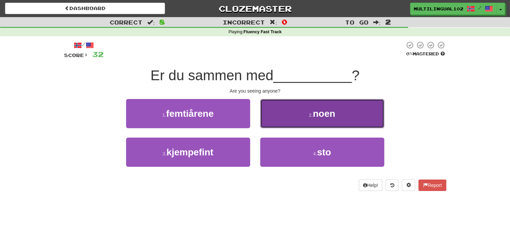
click at [290, 123] on button "2 . noen" at bounding box center [322, 113] width 124 height 29
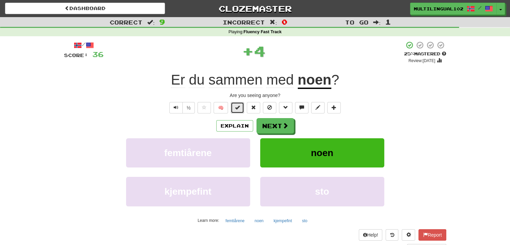
click at [236, 109] on span at bounding box center [237, 107] width 5 height 5
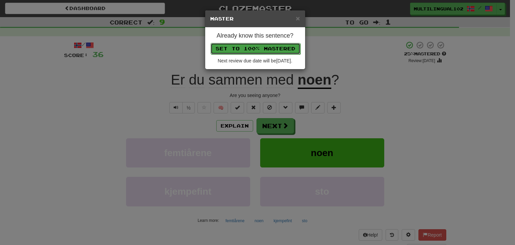
click at [250, 51] on button "Set to 100% Mastered" at bounding box center [255, 48] width 90 height 11
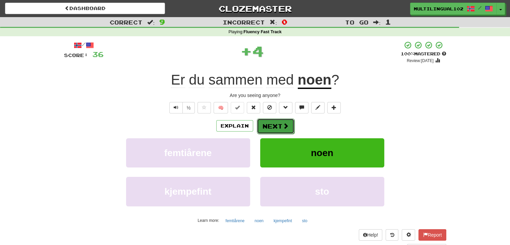
click at [284, 125] on span at bounding box center [285, 126] width 6 height 6
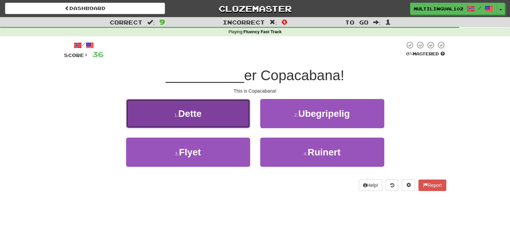
click at [224, 116] on button "1 . Dette" at bounding box center [188, 113] width 124 height 29
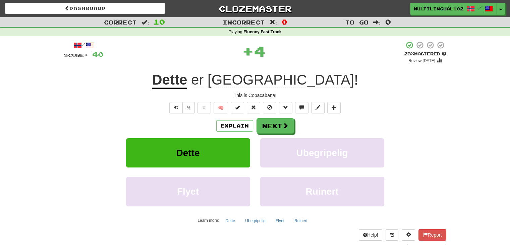
click at [238, 113] on div "/ Score: 40 + 4 25 % Mastered Review: 2025-08-22 Dette er Copacabana ! This is …" at bounding box center [255, 146] width 382 height 210
click at [239, 110] on button at bounding box center [236, 107] width 13 height 11
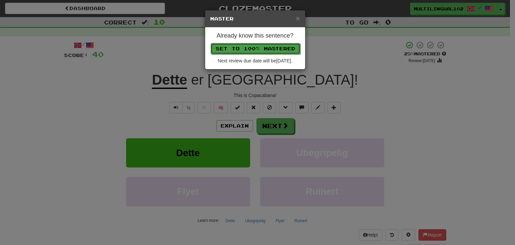
click at [256, 45] on button "Set to 100% Mastered" at bounding box center [255, 48] width 90 height 11
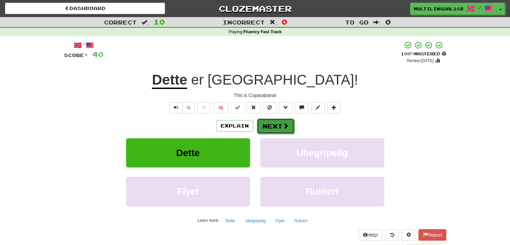
click at [281, 125] on button "Next" at bounding box center [276, 125] width 38 height 15
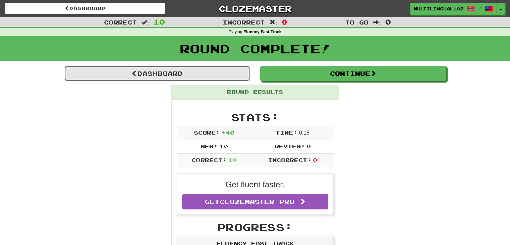
click at [203, 72] on link "Dashboard" at bounding box center [157, 73] width 186 height 15
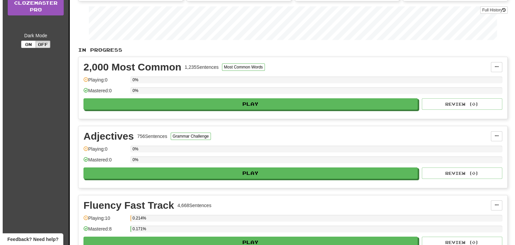
scroll to position [110, 0]
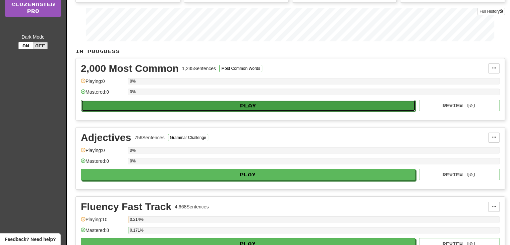
click at [220, 106] on button "Play" at bounding box center [248, 105] width 334 height 11
select select "**"
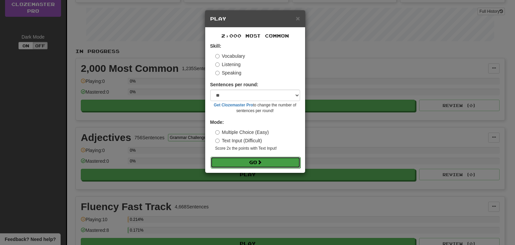
click at [261, 161] on span at bounding box center [259, 161] width 5 height 5
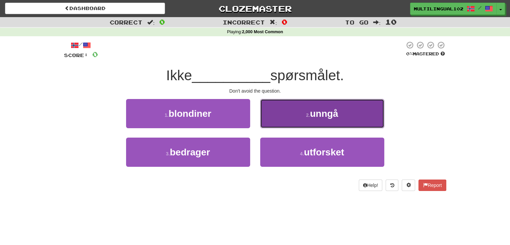
click at [290, 120] on button "2 . unngå" at bounding box center [322, 113] width 124 height 29
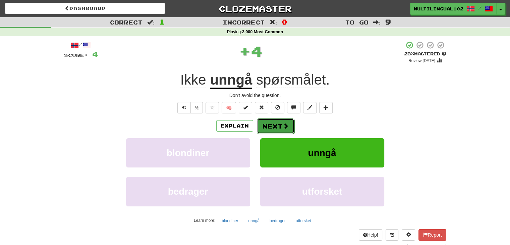
click at [273, 127] on button "Next" at bounding box center [276, 125] width 38 height 15
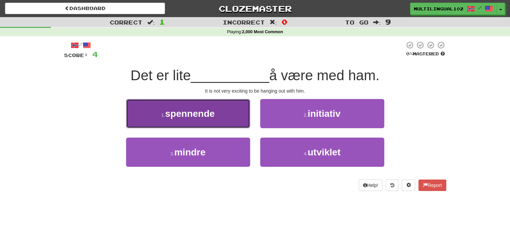
click at [230, 115] on button "1 . spennende" at bounding box center [188, 113] width 124 height 29
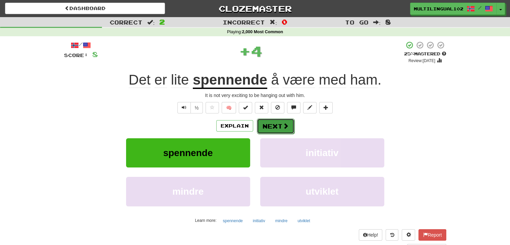
click at [274, 122] on button "Next" at bounding box center [276, 125] width 38 height 15
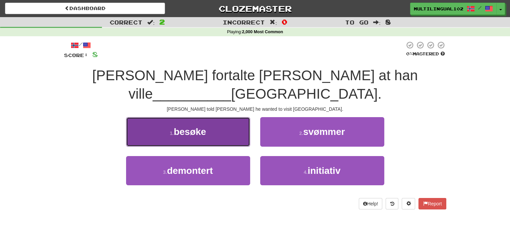
click at [224, 117] on button "1 . besøke" at bounding box center [188, 131] width 124 height 29
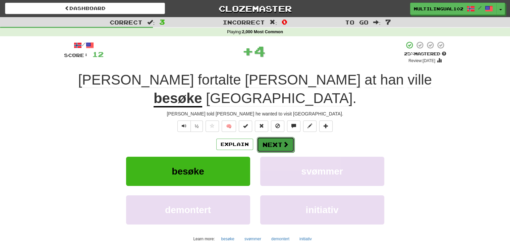
click at [273, 137] on button "Next" at bounding box center [276, 144] width 38 height 15
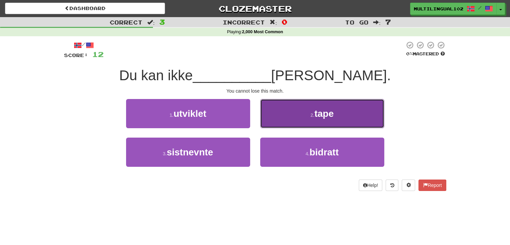
click at [284, 115] on button "2 . tape" at bounding box center [322, 113] width 124 height 29
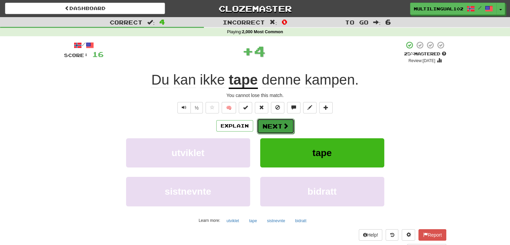
click at [270, 120] on button "Next" at bounding box center [276, 125] width 38 height 15
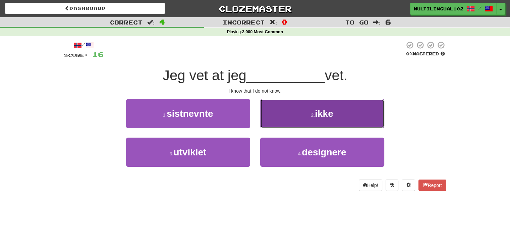
click at [285, 119] on button "2 . ikke" at bounding box center [322, 113] width 124 height 29
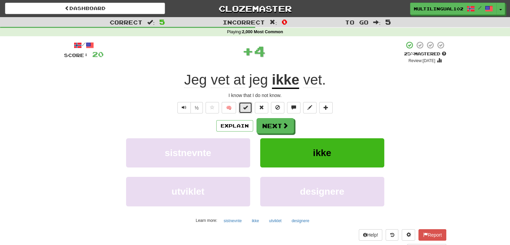
click at [242, 109] on button at bounding box center [245, 107] width 13 height 11
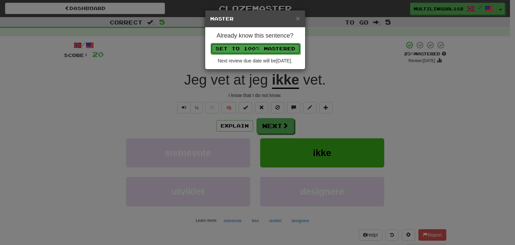
click at [275, 47] on button "Set to 100% Mastered" at bounding box center [255, 48] width 90 height 11
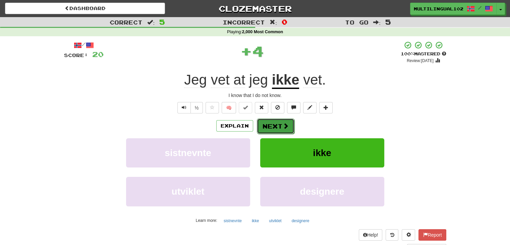
click at [281, 128] on button "Next" at bounding box center [276, 125] width 38 height 15
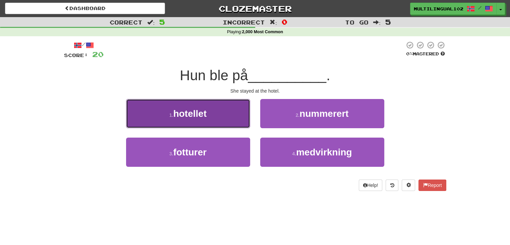
click at [222, 113] on button "1 . hotellet" at bounding box center [188, 113] width 124 height 29
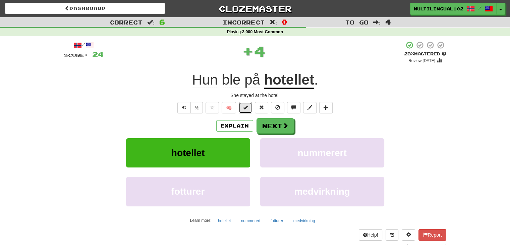
click at [243, 109] on span at bounding box center [245, 107] width 5 height 5
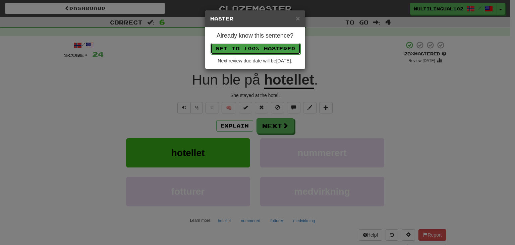
click at [255, 49] on button "Set to 100% Mastered" at bounding box center [255, 48] width 90 height 11
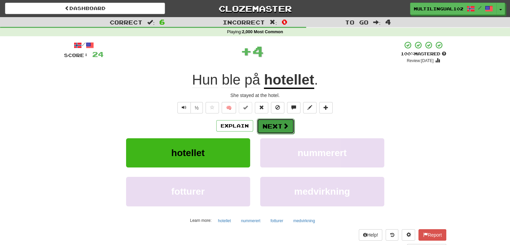
click at [279, 127] on button "Next" at bounding box center [276, 125] width 38 height 15
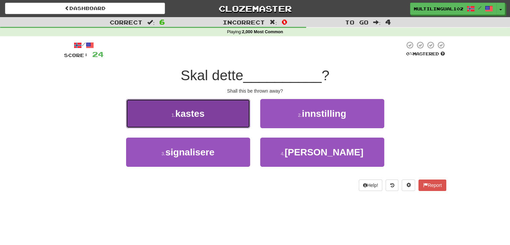
click at [221, 124] on button "1 . kastes" at bounding box center [188, 113] width 124 height 29
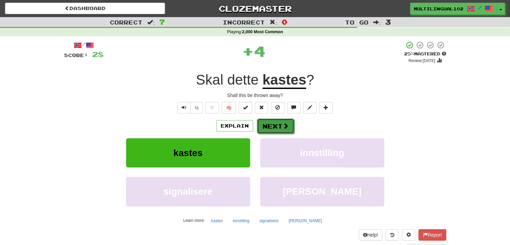
click at [273, 125] on button "Next" at bounding box center [276, 125] width 38 height 15
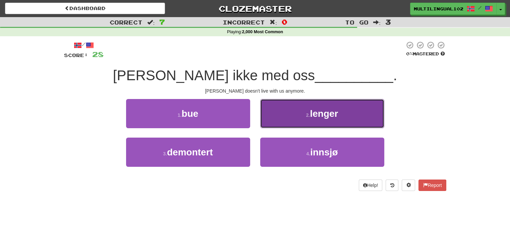
click at [280, 122] on button "2 . lenger" at bounding box center [322, 113] width 124 height 29
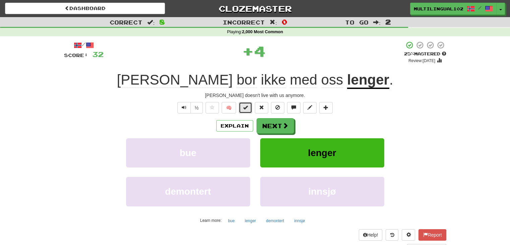
click at [247, 108] on span at bounding box center [245, 107] width 5 height 5
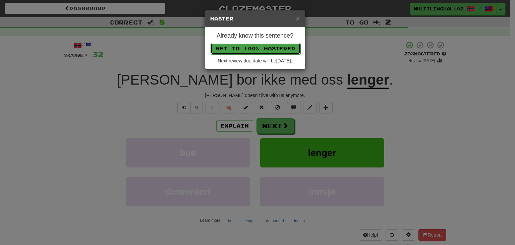
click at [263, 51] on button "Set to 100% Mastered" at bounding box center [255, 48] width 90 height 11
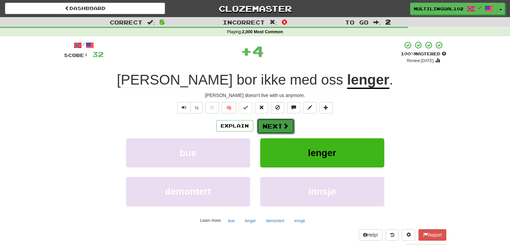
click at [274, 129] on button "Next" at bounding box center [276, 125] width 38 height 15
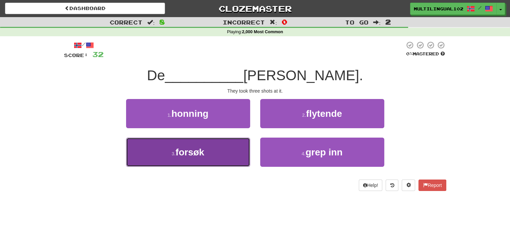
click at [230, 157] on button "3 . forsøk" at bounding box center [188, 151] width 124 height 29
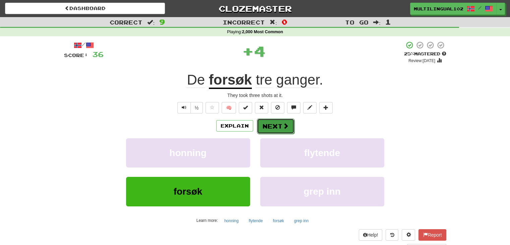
click at [273, 126] on button "Next" at bounding box center [276, 125] width 38 height 15
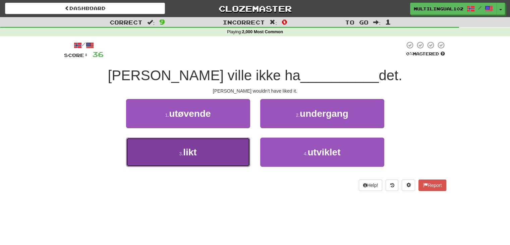
click at [227, 151] on button "3 . likt" at bounding box center [188, 151] width 124 height 29
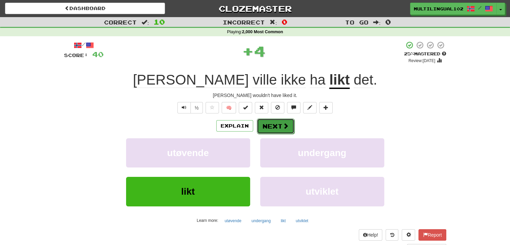
click at [265, 123] on button "Next" at bounding box center [276, 125] width 38 height 15
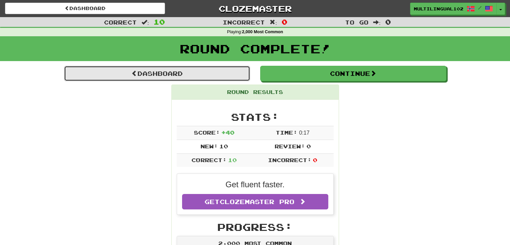
click at [196, 75] on link "Dashboard" at bounding box center [157, 73] width 186 height 15
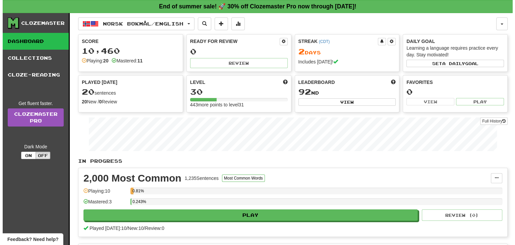
scroll to position [57, 0]
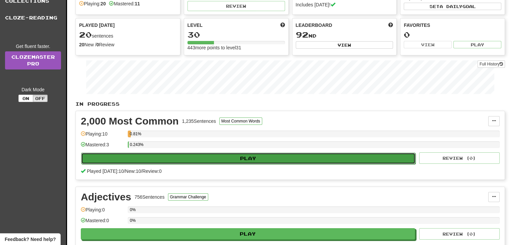
click at [283, 158] on button "Play" at bounding box center [248, 157] width 334 height 11
select select "**"
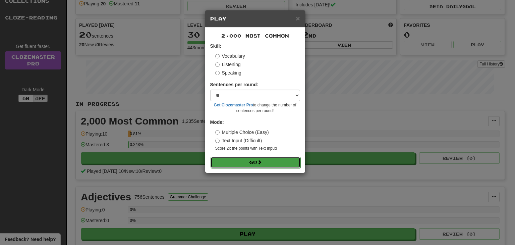
click at [258, 162] on button "Go" at bounding box center [255, 161] width 90 height 11
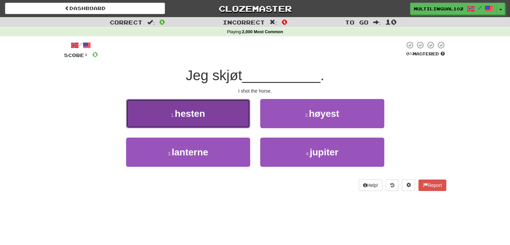
click at [227, 123] on button "1 . hesten" at bounding box center [188, 113] width 124 height 29
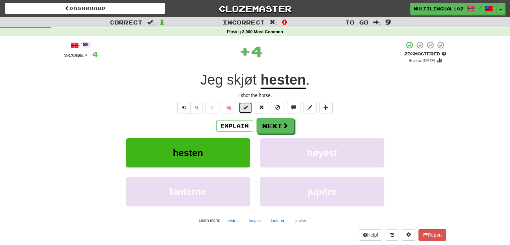
click at [247, 109] on span at bounding box center [245, 107] width 5 height 5
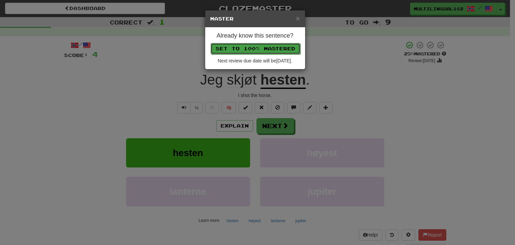
click at [264, 49] on button "Set to 100% Mastered" at bounding box center [255, 48] width 90 height 11
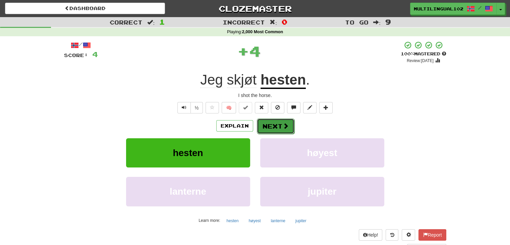
click at [275, 124] on button "Next" at bounding box center [276, 125] width 38 height 15
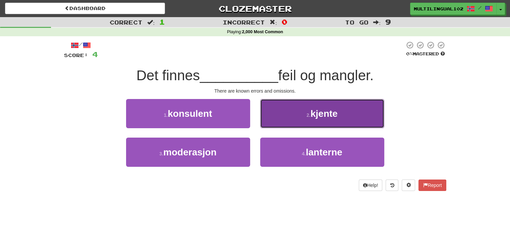
click at [296, 113] on button "2 . kjente" at bounding box center [322, 113] width 124 height 29
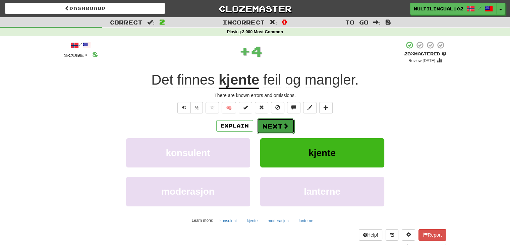
click at [276, 118] on button "Next" at bounding box center [276, 125] width 38 height 15
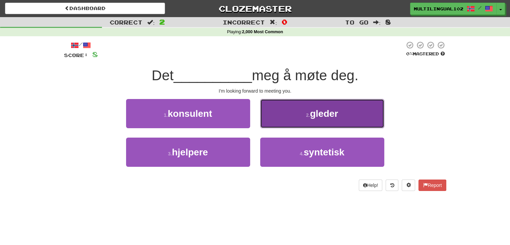
click at [290, 124] on button "2 . gleder" at bounding box center [322, 113] width 124 height 29
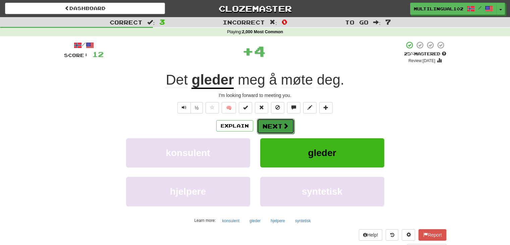
click at [270, 129] on button "Next" at bounding box center [276, 125] width 38 height 15
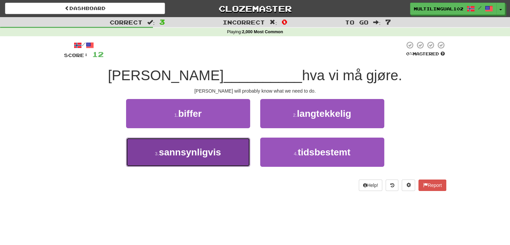
click at [239, 151] on button "3 . sannsynligvis" at bounding box center [188, 151] width 124 height 29
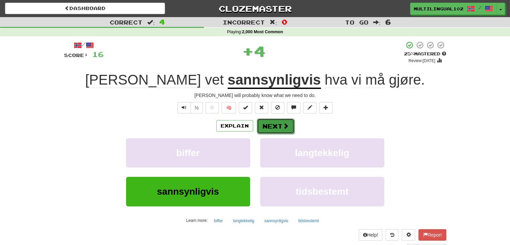
click at [281, 121] on button "Next" at bounding box center [276, 125] width 38 height 15
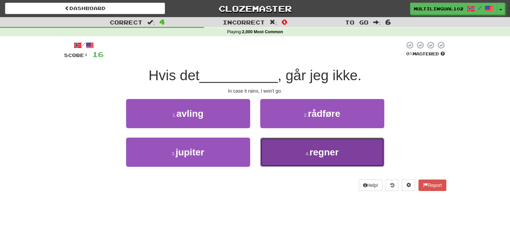
click at [280, 150] on button "4 . regner" at bounding box center [322, 151] width 124 height 29
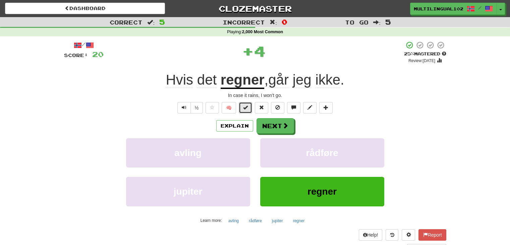
click at [249, 109] on button at bounding box center [245, 107] width 13 height 11
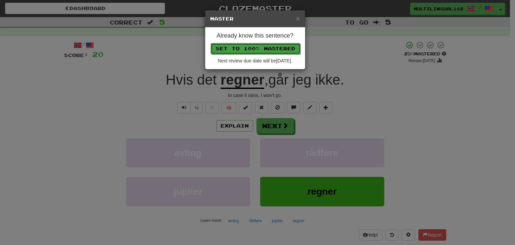
click at [267, 49] on button "Set to 100% Mastered" at bounding box center [255, 48] width 90 height 11
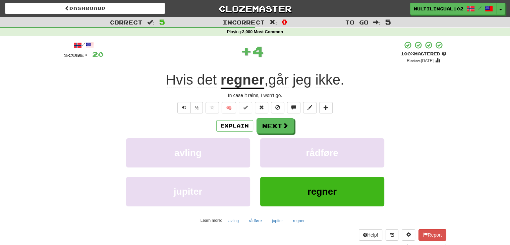
click at [283, 135] on div "Explain Next avling rådføre jupiter regner Learn more: avling rådføre jupiter r…" at bounding box center [255, 172] width 382 height 108
click at [279, 127] on button "Next" at bounding box center [276, 125] width 38 height 15
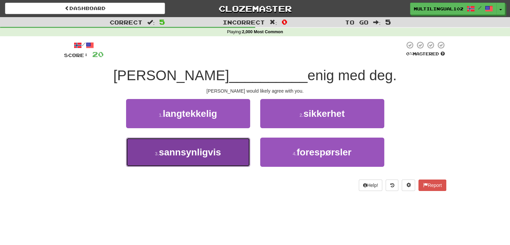
click at [232, 156] on button "3 . sannsynligvis" at bounding box center [188, 151] width 124 height 29
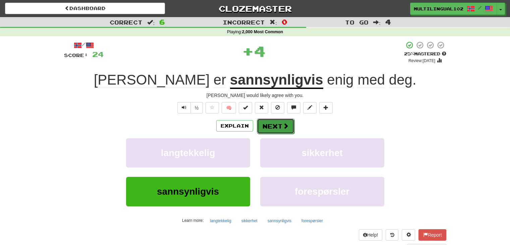
click at [272, 127] on button "Next" at bounding box center [276, 125] width 38 height 15
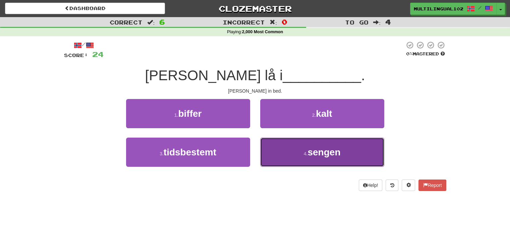
click at [296, 153] on button "4 . sengen" at bounding box center [322, 151] width 124 height 29
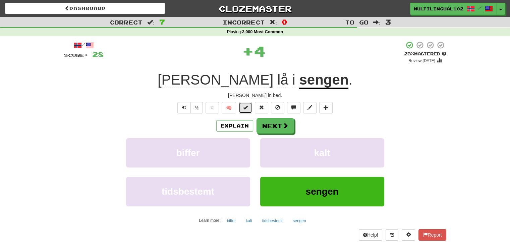
click at [247, 108] on span at bounding box center [245, 107] width 5 height 5
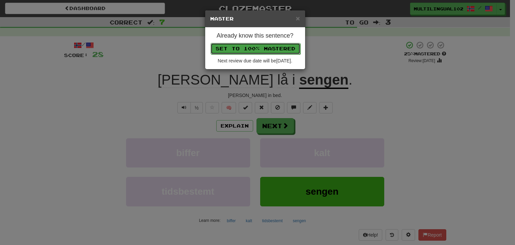
click at [265, 47] on button "Set to 100% Mastered" at bounding box center [255, 48] width 90 height 11
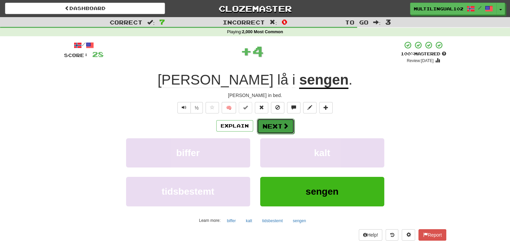
click at [275, 126] on button "Next" at bounding box center [276, 125] width 38 height 15
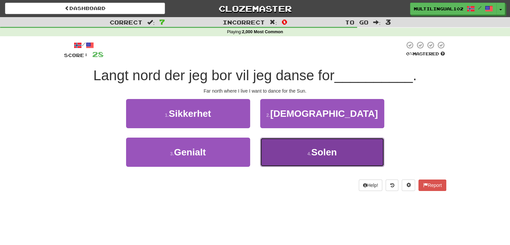
click at [283, 146] on button "4 . Solen" at bounding box center [322, 151] width 124 height 29
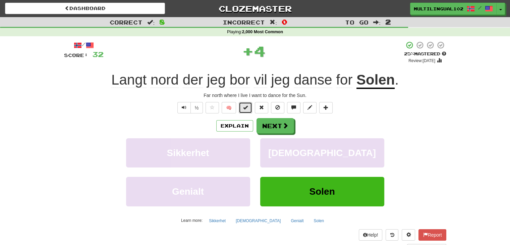
click at [241, 108] on button at bounding box center [245, 107] width 13 height 11
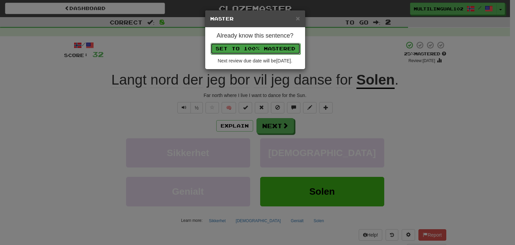
click at [264, 50] on button "Set to 100% Mastered" at bounding box center [255, 48] width 90 height 11
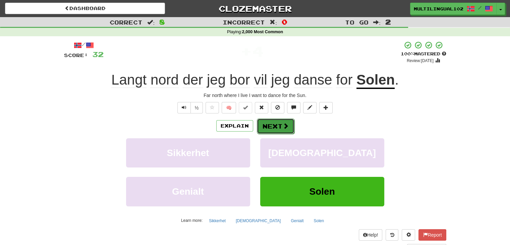
click at [277, 123] on button "Next" at bounding box center [276, 125] width 38 height 15
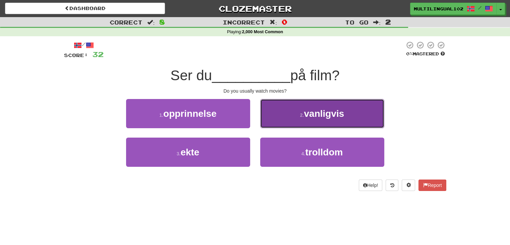
click at [309, 118] on span "vanligvis" at bounding box center [324, 113] width 40 height 10
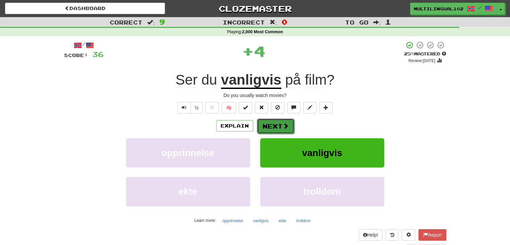
click at [270, 125] on button "Next" at bounding box center [276, 125] width 38 height 15
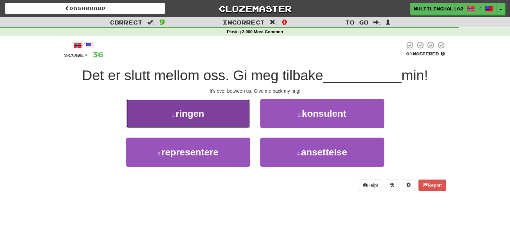
click at [236, 119] on button "1 . ringen" at bounding box center [188, 113] width 124 height 29
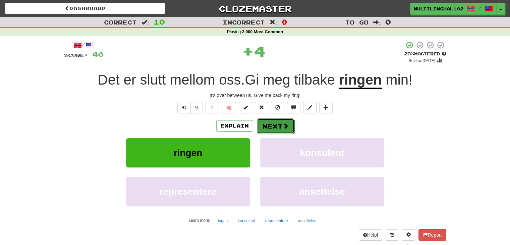
click at [278, 128] on button "Next" at bounding box center [276, 125] width 38 height 15
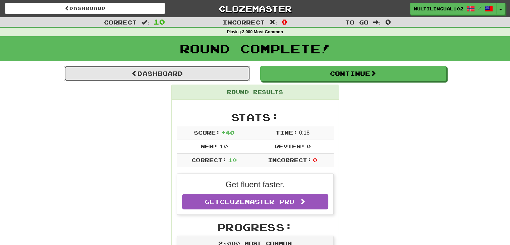
click at [186, 72] on link "Dashboard" at bounding box center [157, 73] width 186 height 15
